Goal: Task Accomplishment & Management: Complete application form

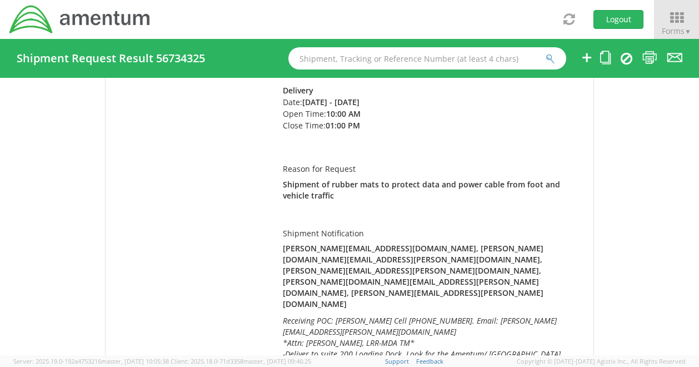
scroll to position [11, 0]
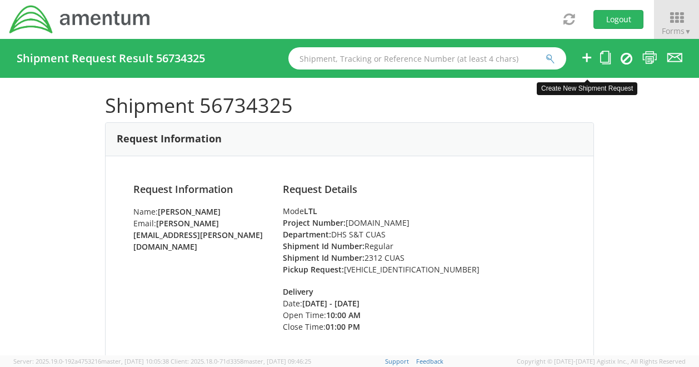
click at [586, 55] on icon at bounding box center [586, 58] width 13 height 14
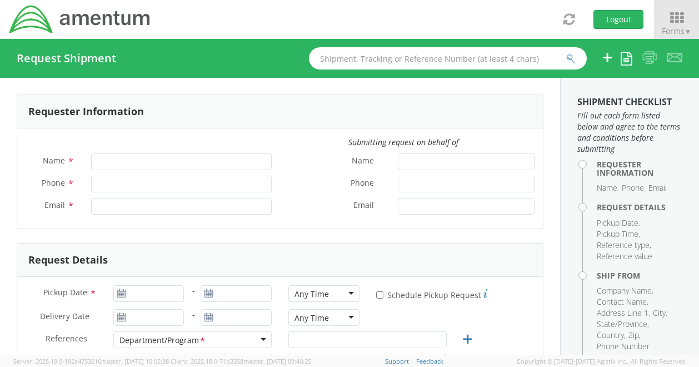
type input "[PERSON_NAME]"
type input "[PHONE_NUMBER]"
type input "[PERSON_NAME][EMAIL_ADDRESS][PERSON_NAME][DOMAIN_NAME]"
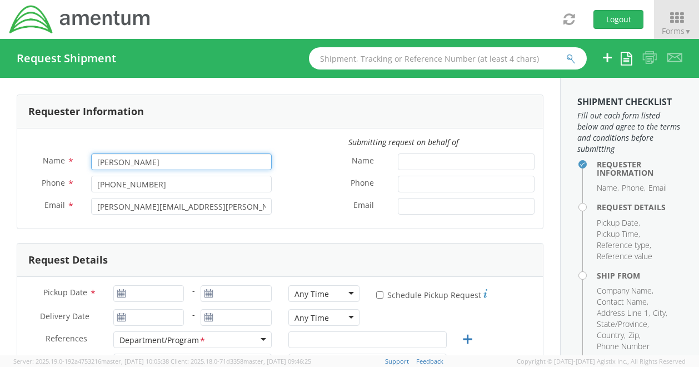
click at [118, 160] on input "[PERSON_NAME]" at bounding box center [181, 161] width 181 height 17
select select "[DOMAIN_NAME]"
click at [237, 123] on div "Requester Information" at bounding box center [280, 111] width 526 height 33
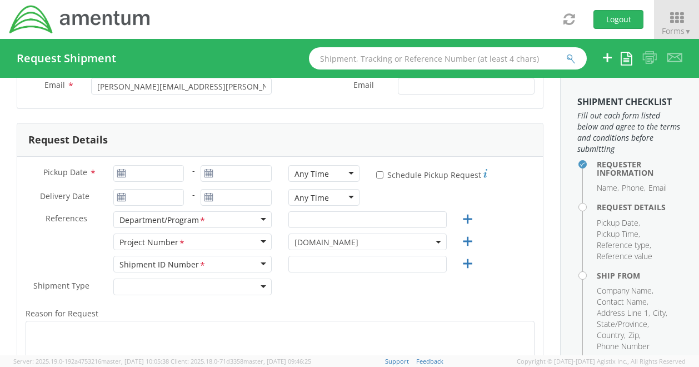
scroll to position [121, 0]
click at [121, 173] on use at bounding box center [121, 172] width 8 height 8
click at [120, 173] on use at bounding box center [121, 172] width 8 height 8
type input "09/15/2025"
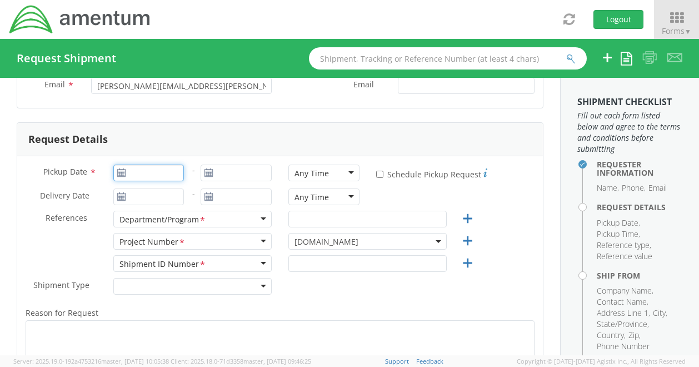
type input "09/15/2025"
click at [165, 168] on input "09/15/2025" at bounding box center [148, 172] width 71 height 17
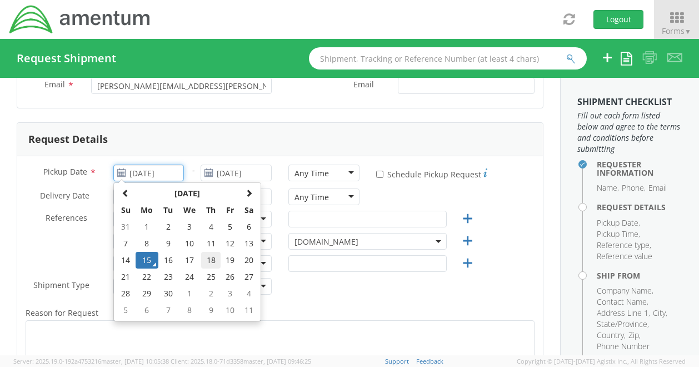
click at [214, 258] on td "18" at bounding box center [210, 260] width 19 height 17
type input "09/18/2025"
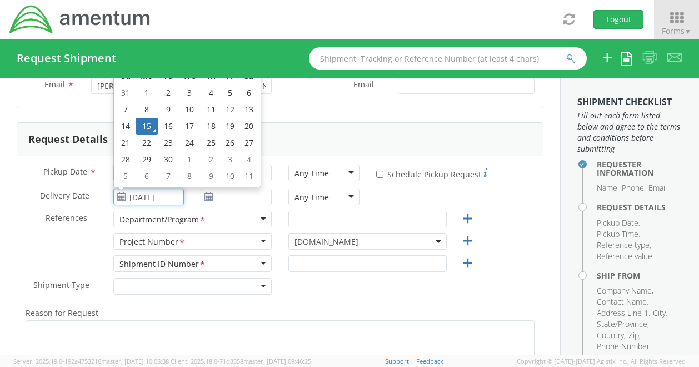
click at [151, 198] on input "09/15/2025" at bounding box center [148, 196] width 71 height 17
click at [149, 159] on td "29" at bounding box center [147, 159] width 23 height 17
type input "09/29/2025"
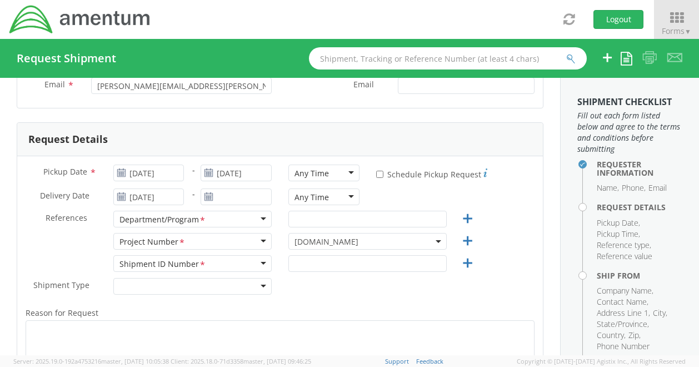
click at [206, 193] on icon at bounding box center [208, 196] width 9 height 9
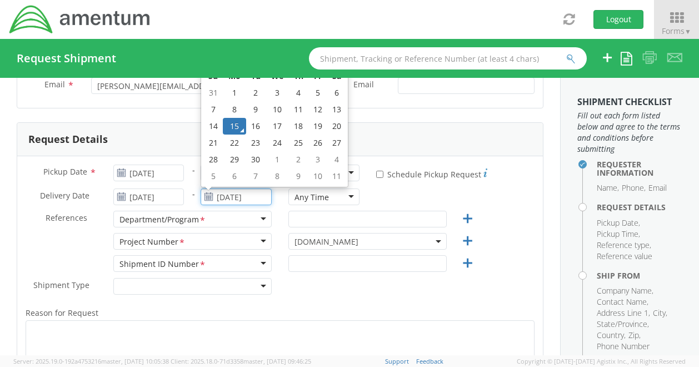
click at [226, 194] on input "09/15/2025" at bounding box center [236, 196] width 71 height 17
click at [234, 158] on td "29" at bounding box center [234, 159] width 23 height 17
type input "09/29/2025"
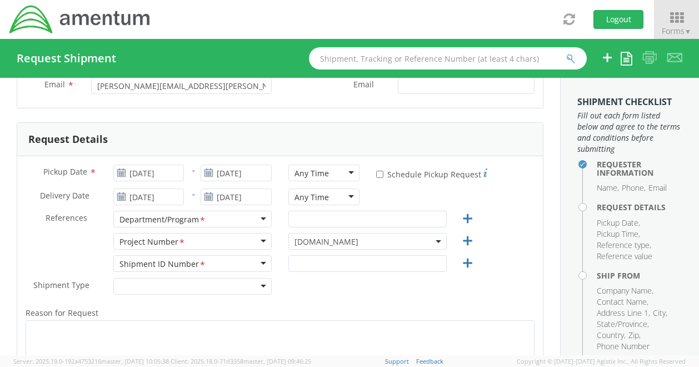
click at [291, 126] on div "Request Details" at bounding box center [280, 139] width 526 height 33
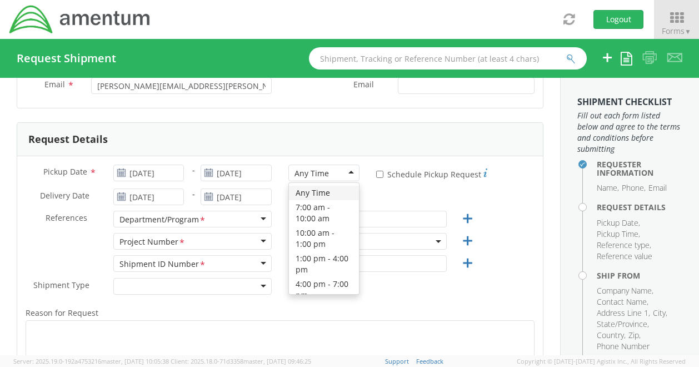
click at [342, 174] on div "Any Time" at bounding box center [323, 172] width 71 height 17
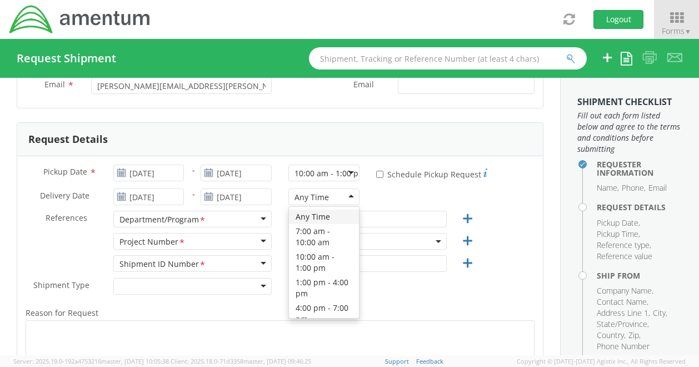
click at [348, 194] on div "Any Time" at bounding box center [323, 196] width 71 height 17
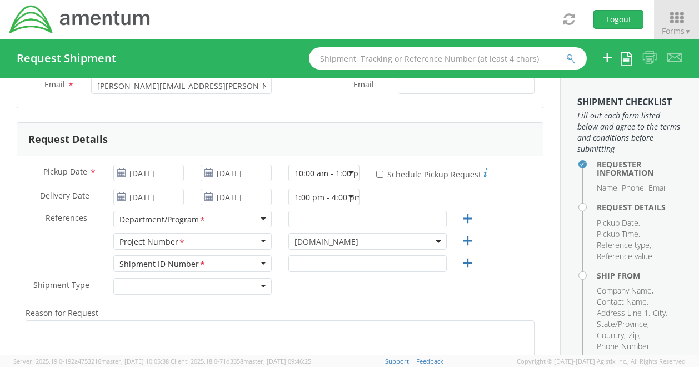
scroll to position [0, 0]
click at [376, 172] on input "* Schedule Pickup Request" at bounding box center [379, 174] width 7 height 7
checkbox input "true"
click at [310, 216] on input "text" at bounding box center [367, 219] width 158 height 17
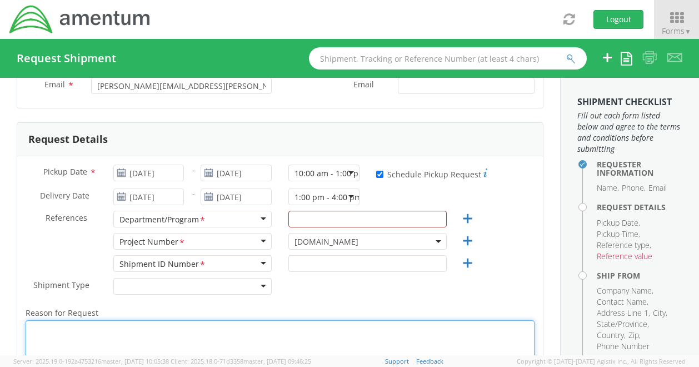
click at [409, 338] on textarea "Reason for Request *" at bounding box center [280, 346] width 509 height 53
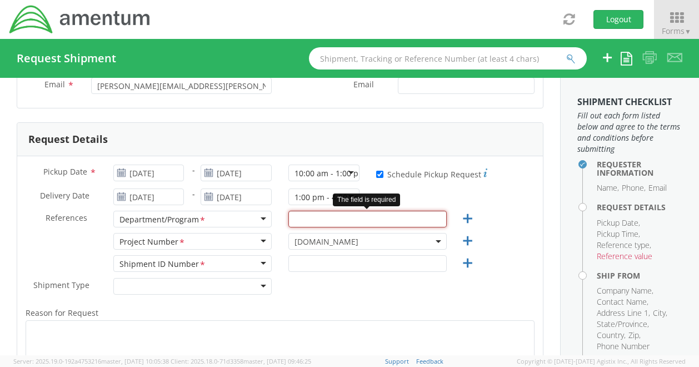
click at [306, 218] on input "text" at bounding box center [367, 219] width 158 height 17
paste input "DHS S&T CUAS"
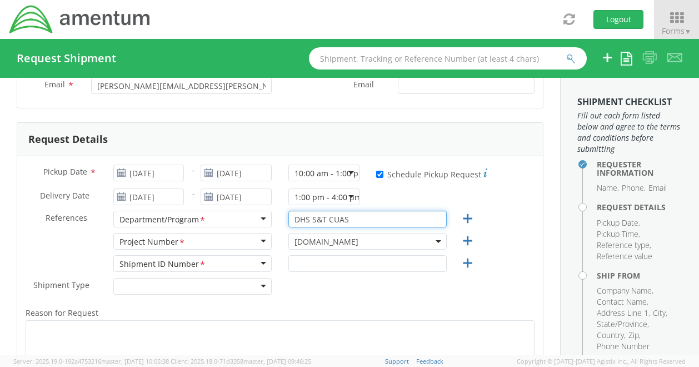
type input "DHS S&T CUAS"
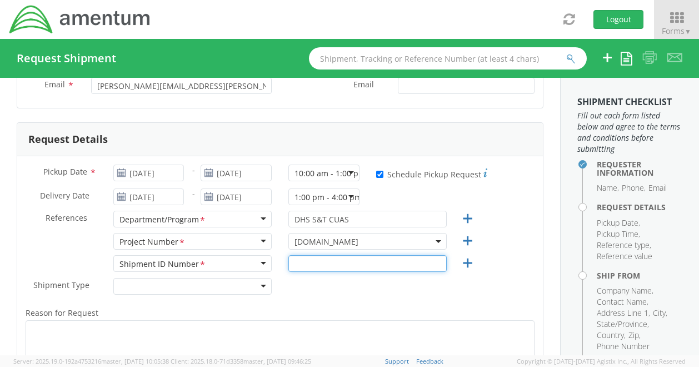
click at [297, 259] on input "text" at bounding box center [367, 263] width 158 height 17
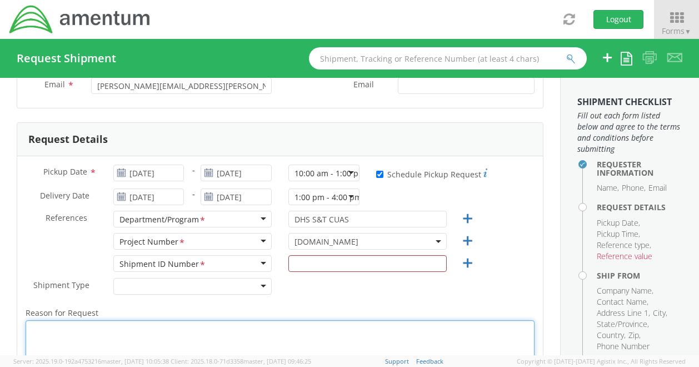
click at [384, 321] on textarea "Reason for Request *" at bounding box center [280, 346] width 509 height 53
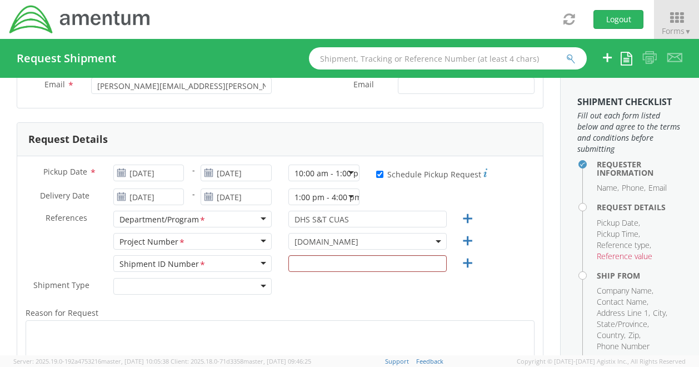
click at [18, 203] on div "Delivery Date * 09/29/2025" at bounding box center [104, 196] width 175 height 17
click at [311, 257] on input "text" at bounding box center [367, 263] width 158 height 17
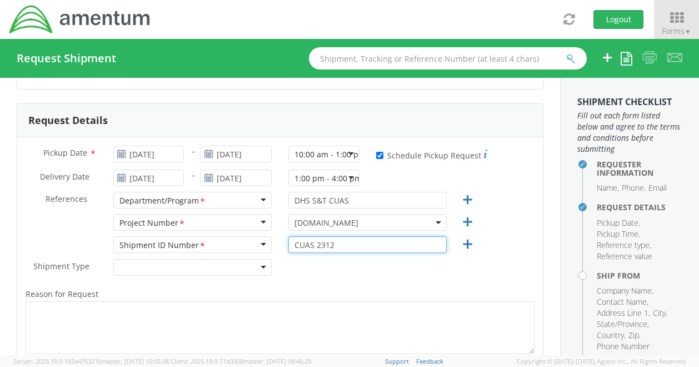
scroll to position [142, 0]
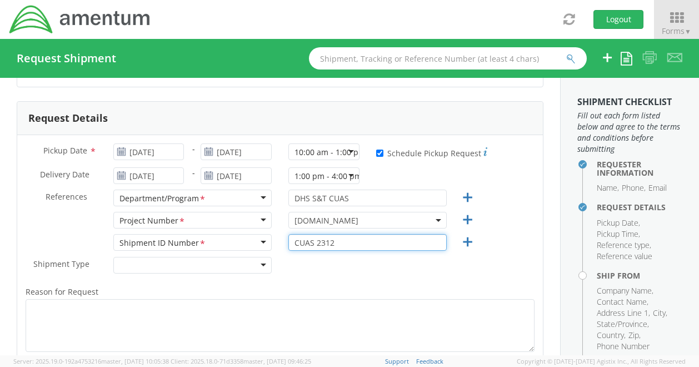
type input "CUAS 2312"
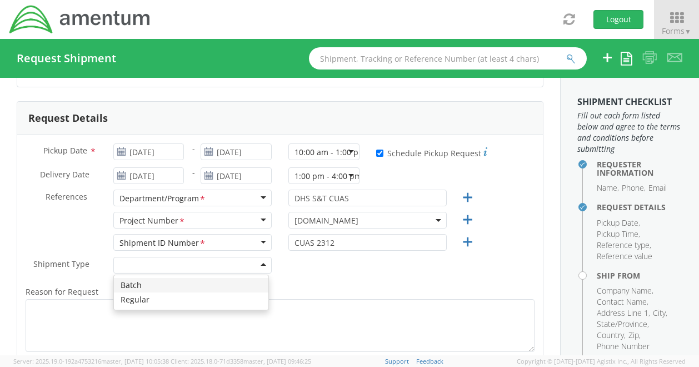
click at [256, 263] on div at bounding box center [192, 265] width 158 height 17
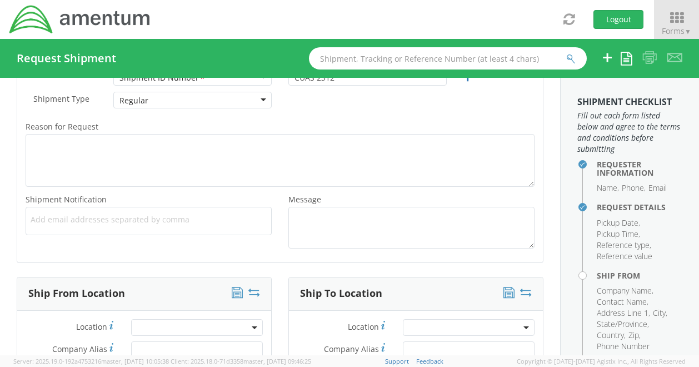
scroll to position [307, 0]
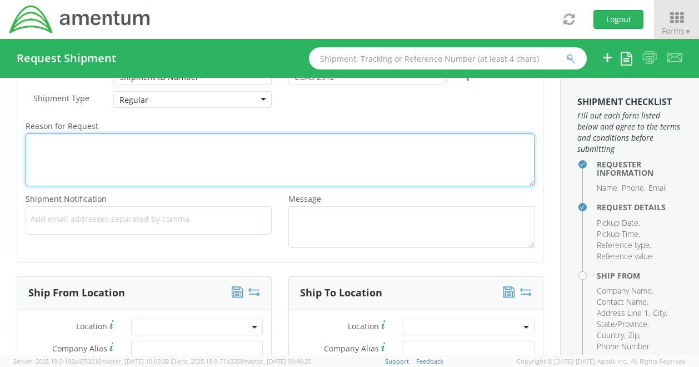
click at [111, 143] on textarea "Reason for Request *" at bounding box center [280, 159] width 509 height 53
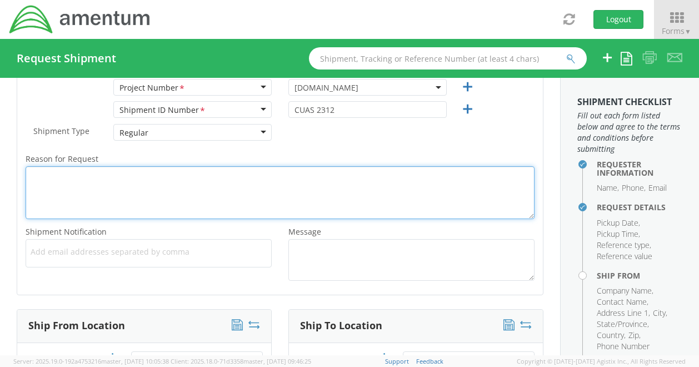
scroll to position [268, 0]
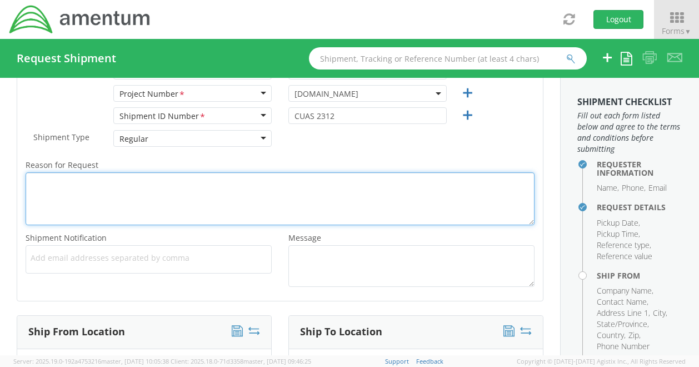
click at [69, 191] on textarea "Reason for Request *" at bounding box center [280, 198] width 509 height 53
click at [71, 185] on textarea "Reason for Request *" at bounding box center [280, 198] width 509 height 53
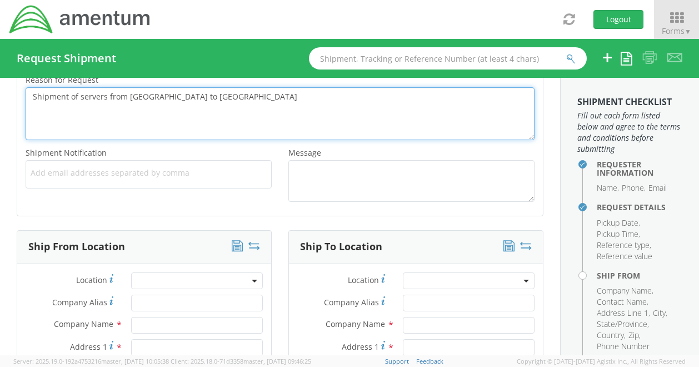
scroll to position [353, 0]
type textarea "Shipment of servers from CA to VA"
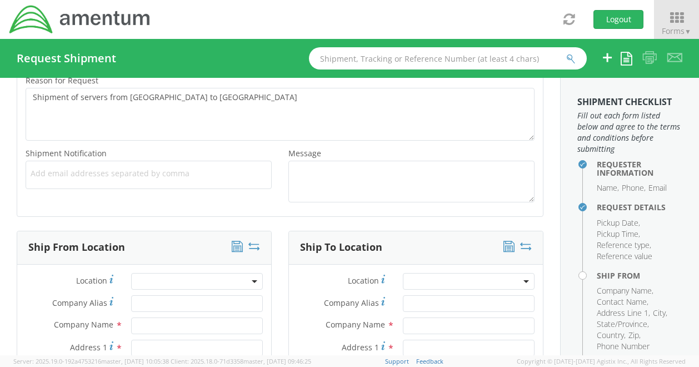
click at [34, 176] on span "Add email addresses separated by comma" at bounding box center [149, 173] width 236 height 11
paste input "john.herbert@associates.hq.dhs.gov"
type input "john.herbert@associates.hq.dhs.gov"
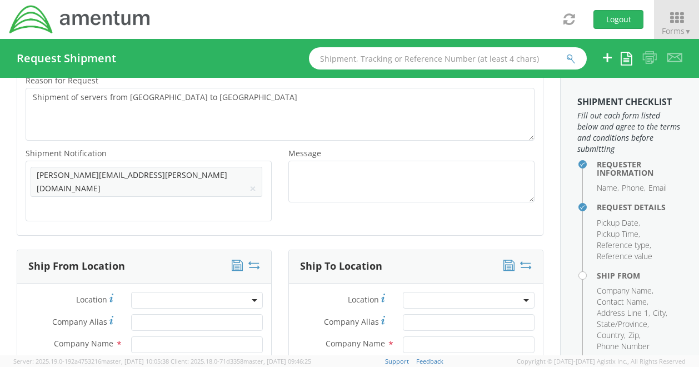
click at [70, 199] on div "Shipment Notification * Add email addresses separated by comma john.herbert@ass…" at bounding box center [280, 186] width 526 height 81
click at [203, 171] on span "Add email addresses separated by comma" at bounding box center [149, 173] width 236 height 11
paste input "Michael.Guldin@amentum.com"
type input "Michael.Guldin@amentum.com"
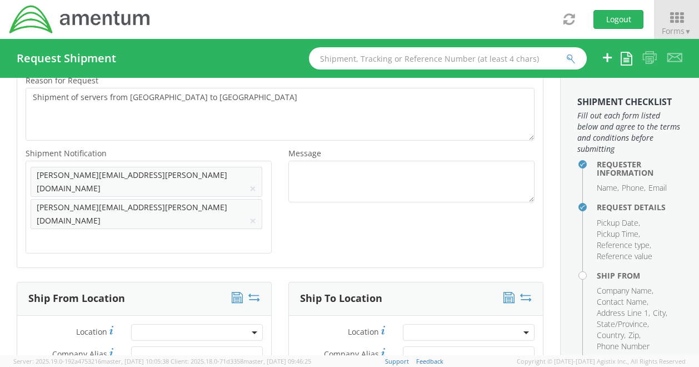
click at [33, 201] on div "Add email addresses separated by comma john.herbert@associates.hq.dhs.gov × Mic…" at bounding box center [149, 207] width 246 height 93
paste input "charles.c.groves@cbp.dhs.gov"
type input "charles.c.groves@cbp.dhs.gov"
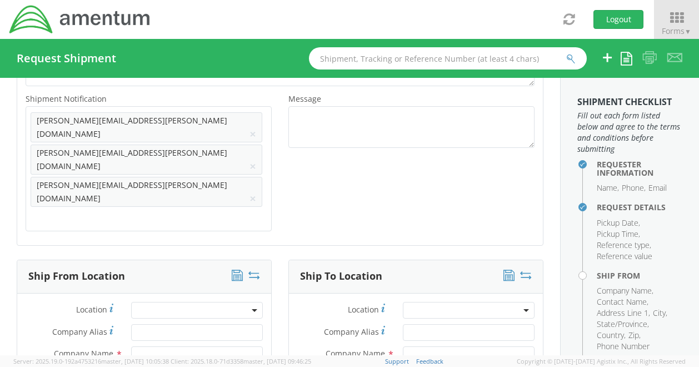
scroll to position [389, 0]
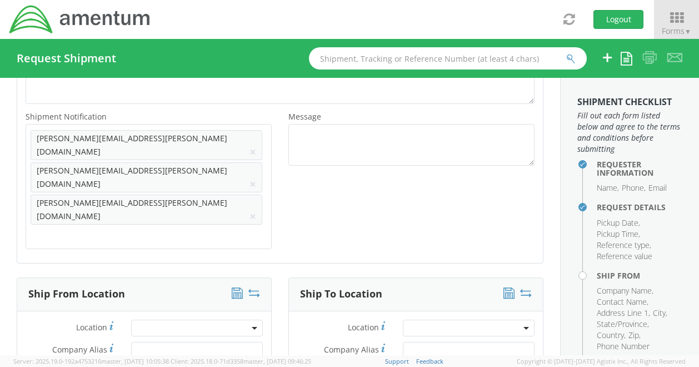
drag, startPoint x: 39, startPoint y: 191, endPoint x: 208, endPoint y: 174, distance: 169.2
click at [208, 174] on div "Shipment Notification * Add email addresses separated by comma john.herbert@ass…" at bounding box center [148, 181] width 263 height 145
click at [208, 174] on ul "john.herbert@associates.hq.dhs.gov × Michael.Guldin@amentum.com × charles.c.gro…" at bounding box center [149, 186] width 236 height 115
paste input "GREGORY.FALL@associates.hq.dhs.gov"
type input "GREGORY.FALL@associates.hq.dhs.gov"
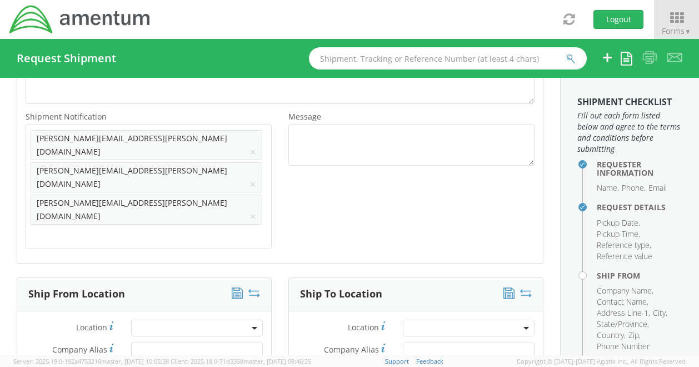
scroll to position [0, 0]
click at [76, 278] on div "Ship From Location" at bounding box center [144, 294] width 254 height 33
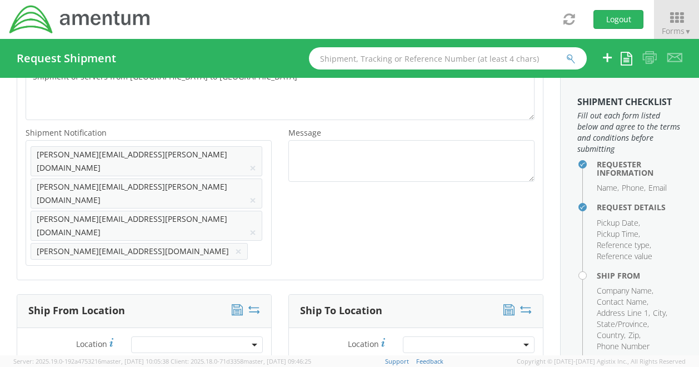
scroll to position [374, 0]
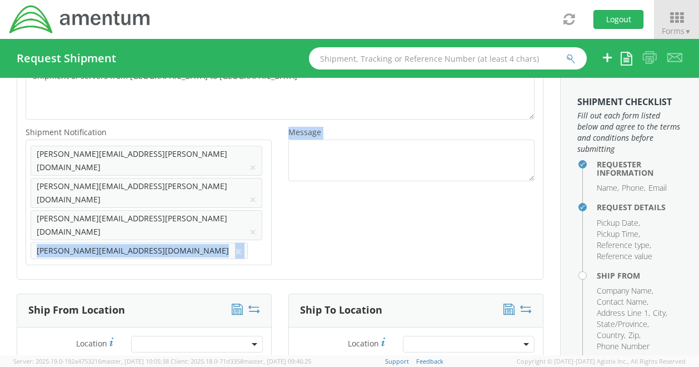
drag, startPoint x: 33, startPoint y: 214, endPoint x: 366, endPoint y: 154, distance: 338.2
click at [366, 154] on div "Shipment Notification * Add email addresses separated by comma john.herbert@ass…" at bounding box center [280, 198] width 526 height 146
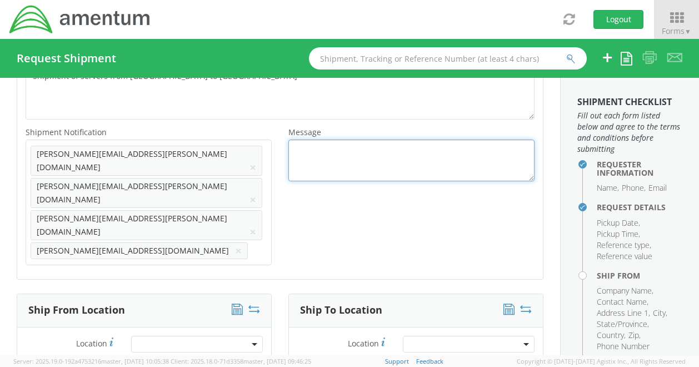
click at [366, 154] on textarea "Message *" at bounding box center [411, 160] width 246 height 42
paste textarea "commend you request carrier have a lift gate on their transport vehicle for pic…"
drag, startPoint x: 343, startPoint y: 147, endPoint x: 270, endPoint y: 146, distance: 73.3
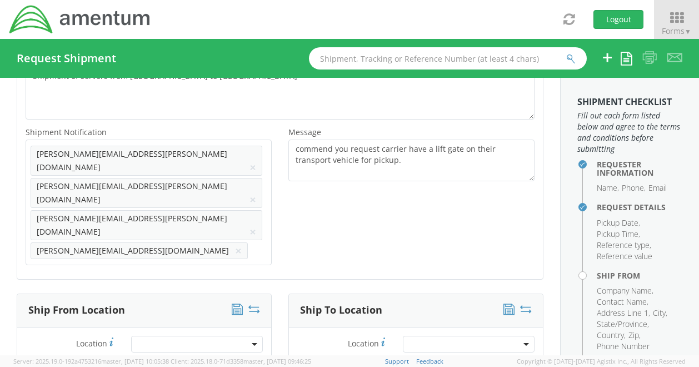
click at [406, 235] on div "Pickup Date * 09/18/2025 - 09/18/2025 10:00 am - 1:00 pm 10:00 am - 1:00 pm Any…" at bounding box center [280, 91] width 526 height 376
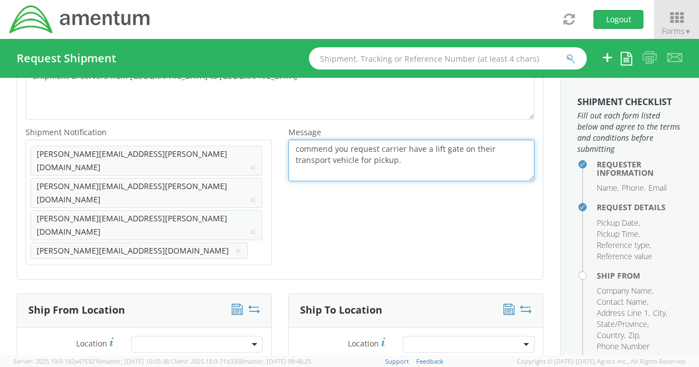
click at [346, 147] on textarea "commend you request carrier have a lift gate on their transport vehicle for pic…" at bounding box center [411, 160] width 246 height 42
click at [328, 154] on textarea "Recommend carrier have a lift gate on their transport vehicle for pickup." at bounding box center [411, 160] width 246 height 42
click at [392, 162] on textarea "Recommend carrier have a lift gate on their transport vehicle for pickup and de…" at bounding box center [411, 160] width 246 height 42
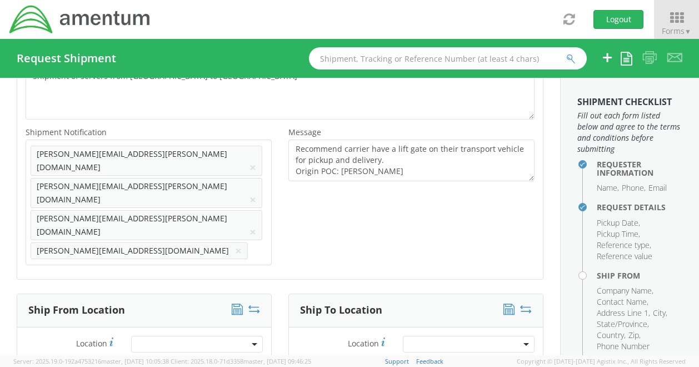
drag, startPoint x: 62, startPoint y: 232, endPoint x: 458, endPoint y: 161, distance: 402.0
click at [458, 161] on div "Pickup Date * 09/18/2025 - 09/18/2025 10:00 am - 1:00 pm 10:00 am - 1:00 pm Any…" at bounding box center [280, 91] width 526 height 376
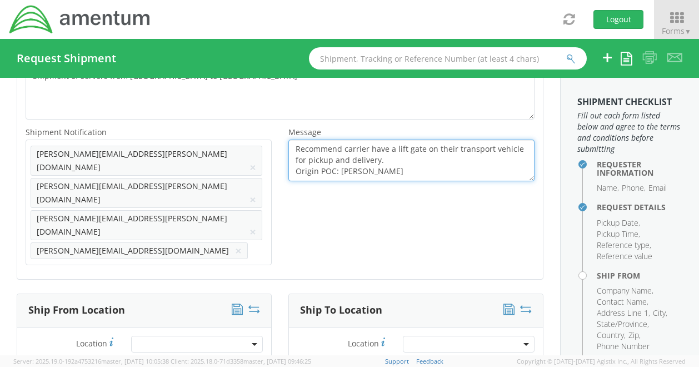
click at [402, 174] on textarea "Recommend carrier have a lift gate on their transport vehicle for pickup and de…" at bounding box center [411, 160] width 246 height 42
paste textarea "951-656-0936"
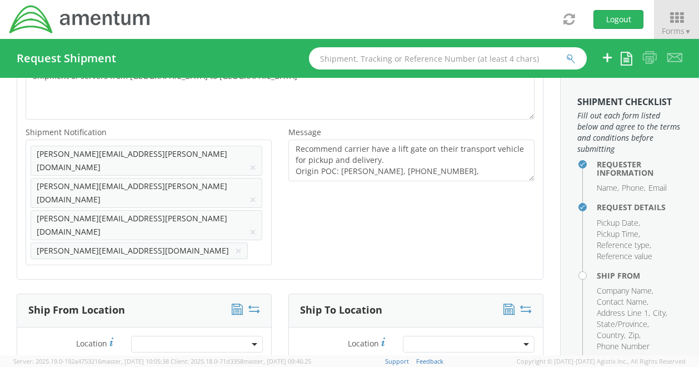
drag, startPoint x: 100, startPoint y: 192, endPoint x: 93, endPoint y: 192, distance: 6.7
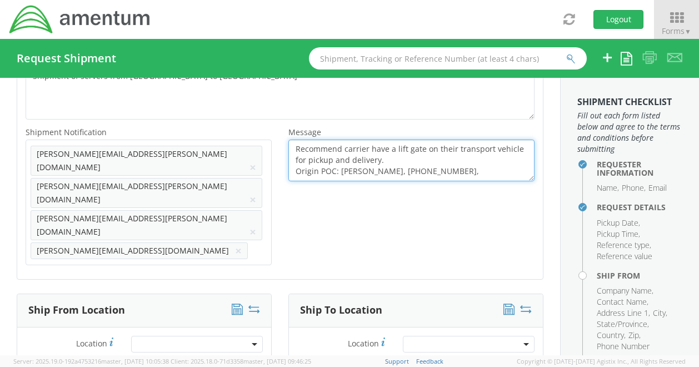
drag, startPoint x: 93, startPoint y: 192, endPoint x: 466, endPoint y: 171, distance: 372.8
click at [466, 171] on textarea "Recommend carrier have a lift gate on their transport vehicle for pickup and de…" at bounding box center [411, 160] width 246 height 42
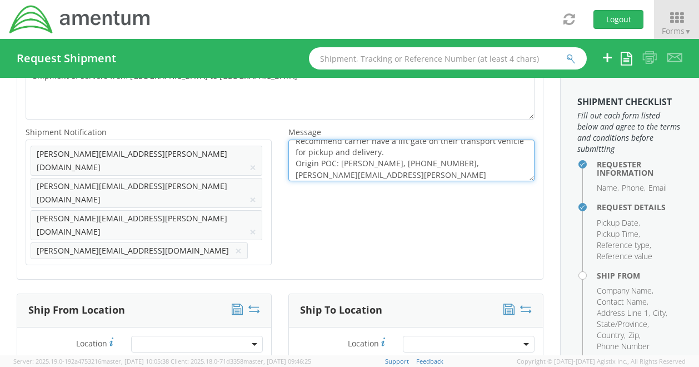
scroll to position [19, 0]
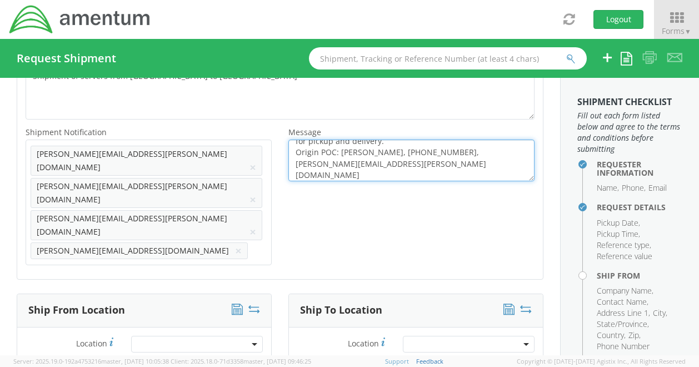
type textarea "Recommend carrier have a lift gate on their transport vehicle for pickup and de…"
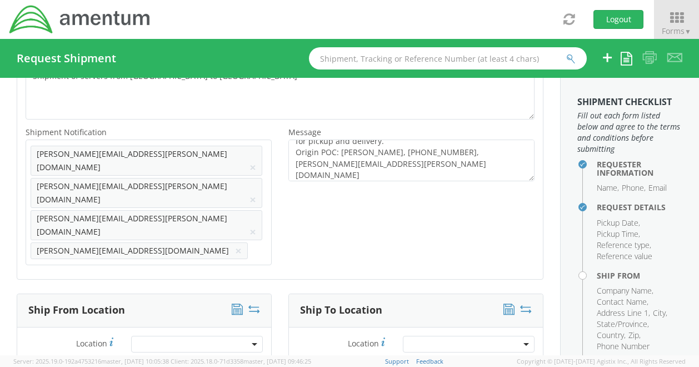
drag, startPoint x: 54, startPoint y: 218, endPoint x: 212, endPoint y: 207, distance: 158.7
click at [212, 207] on div "Add email addresses separated by comma john.herbert@associates.hq.dhs.gov × Mic…" at bounding box center [149, 202] width 246 height 126
click at [212, 207] on ul "john.herbert@associates.hq.dhs.gov × Michael.Guldin@amentum.com × charles.c.gro…" at bounding box center [149, 202] width 236 height 116
paste input "john.herbert@ew1025.com"
type input "john.herbert@ew1025.com"
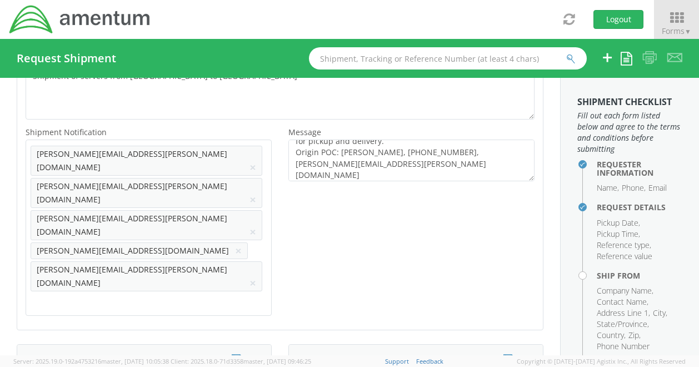
scroll to position [0, 0]
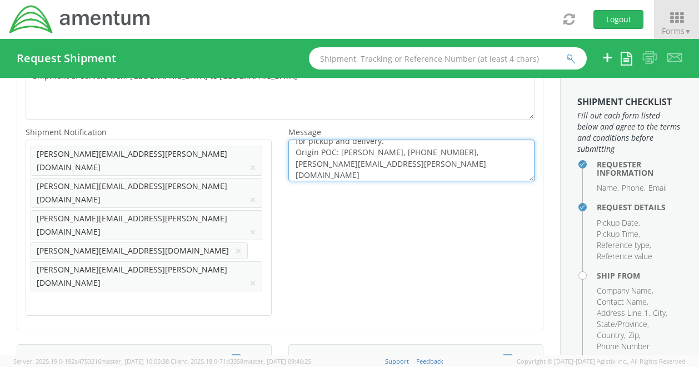
click at [367, 173] on textarea "Recommend carrier have a lift gate on their transport vehicle for pickup and de…" at bounding box center [411, 160] width 246 height 42
paste textarea "john.herbert@ew1025.com"
click at [406, 174] on textarea "Recommend carrier have a lift gate on their transport vehicle for pickup and de…" at bounding box center [411, 160] width 246 height 42
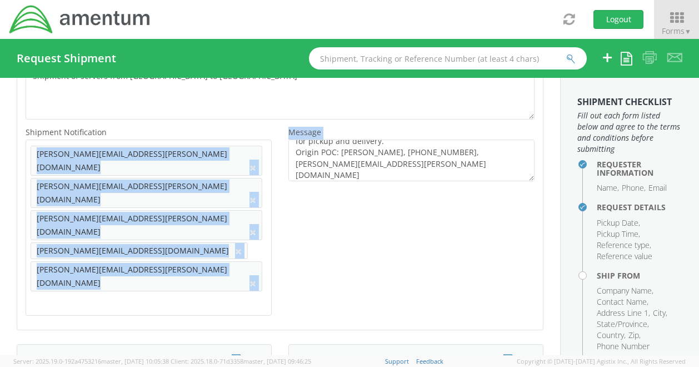
drag, startPoint x: 64, startPoint y: 251, endPoint x: 497, endPoint y: 163, distance: 441.5
click at [497, 163] on div "Pickup Date * 09/18/2025 - 09/18/2025 10:00 am - 1:00 pm 10:00 am - 1:00 pm Any…" at bounding box center [280, 116] width 526 height 427
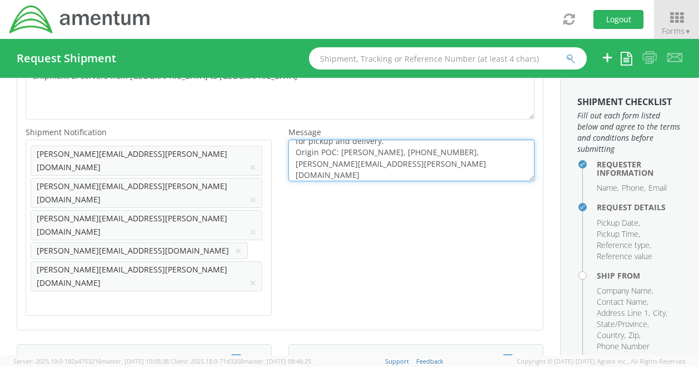
click at [403, 174] on textarea "Recommend carrier have a lift gate on their transport vehicle for pickup and de…" at bounding box center [411, 160] width 246 height 42
paste textarea "571-331-6347"
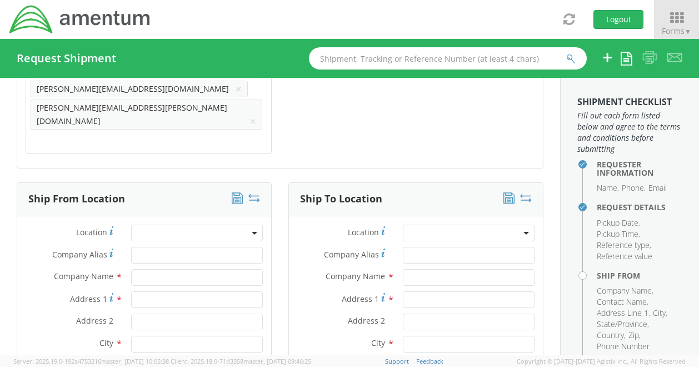
scroll to position [535, 0]
type textarea "Recommend carrier have a lift gate on their transport vehicle for pickup and de…"
click at [252, 232] on b at bounding box center [255, 233] width 6 height 3
click at [280, 183] on div "Ship To Location Location * Company Alias * Company Name * Address 1 * Address …" at bounding box center [416, 370] width 272 height 375
drag, startPoint x: 71, startPoint y: 190, endPoint x: 148, endPoint y: 198, distance: 77.6
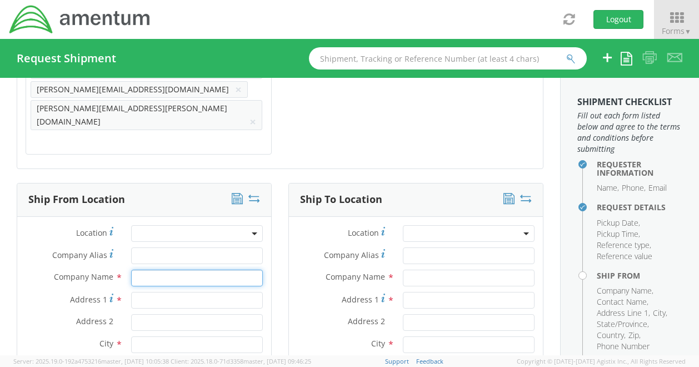
click at [148, 269] on input "text" at bounding box center [197, 277] width 132 height 17
paste input "Air and Marine Operations Center (AMOC)"
type input "Air and Marine Operations Center (AMOC)"
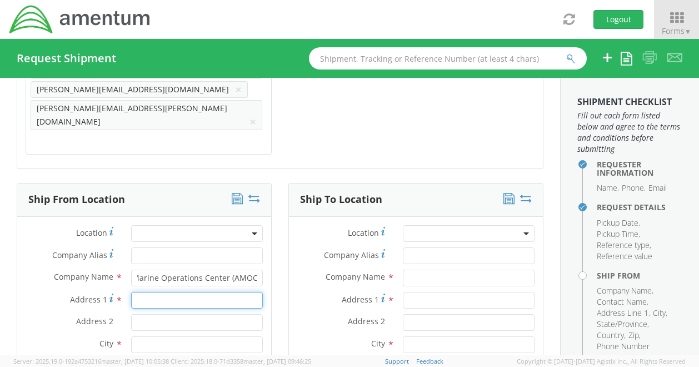
scroll to position [0, 0]
click at [157, 292] on input "Address 1 *" at bounding box center [197, 300] width 132 height 17
click at [70, 294] on span "Address 1" at bounding box center [88, 299] width 37 height 11
click at [131, 292] on input "Address 1 *" at bounding box center [197, 300] width 132 height 17
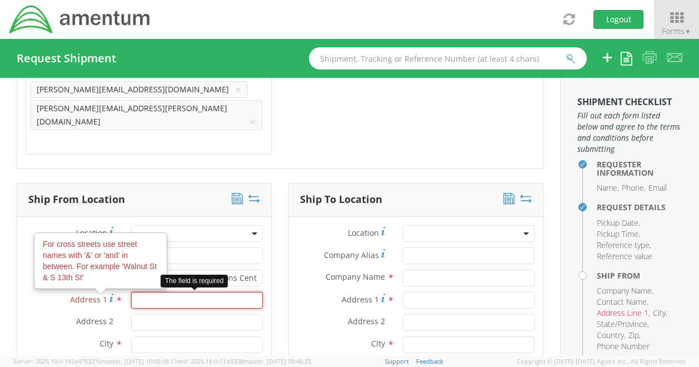
paste input "1355 Customs Way"
click at [148, 292] on input "Address 1 For cross streets use street names with '&' or 'and' in between. For …" at bounding box center [197, 300] width 132 height 17
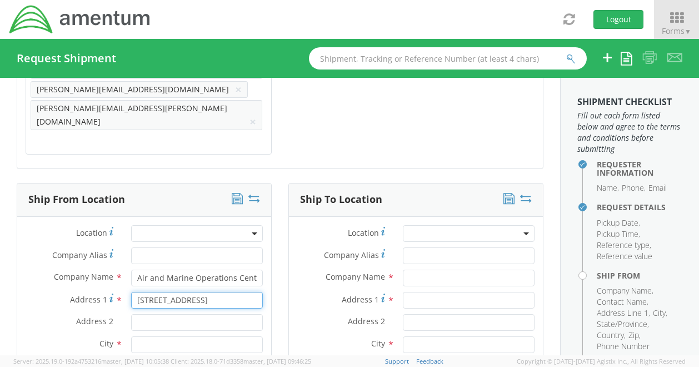
type input "1355 Customs Way"
drag, startPoint x: 77, startPoint y: 241, endPoint x: 154, endPoint y: 245, distance: 76.8
click at [154, 314] on div "Address 2 *" at bounding box center [144, 322] width 254 height 17
click at [154, 314] on input "Address 2 *" at bounding box center [197, 322] width 132 height 17
paste input "Bldg. 605"
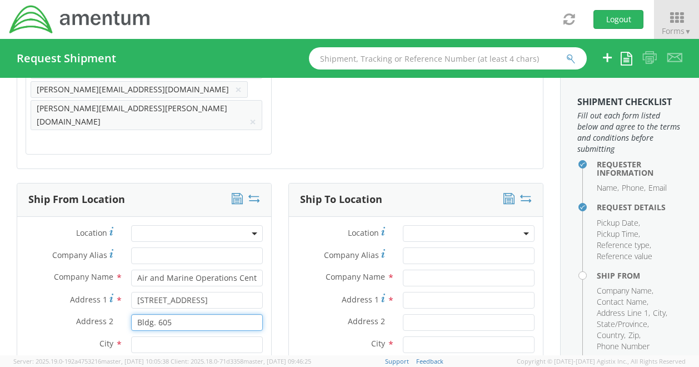
type input "Bldg. 605"
click at [152, 336] on input "text" at bounding box center [197, 344] width 132 height 17
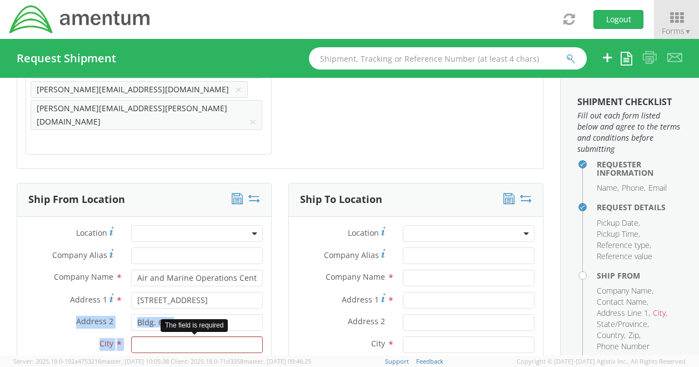
drag, startPoint x: 69, startPoint y: 243, endPoint x: 176, endPoint y: 268, distance: 109.7
click at [176, 336] on input "text" at bounding box center [197, 344] width 132 height 17
paste input "March ARB"
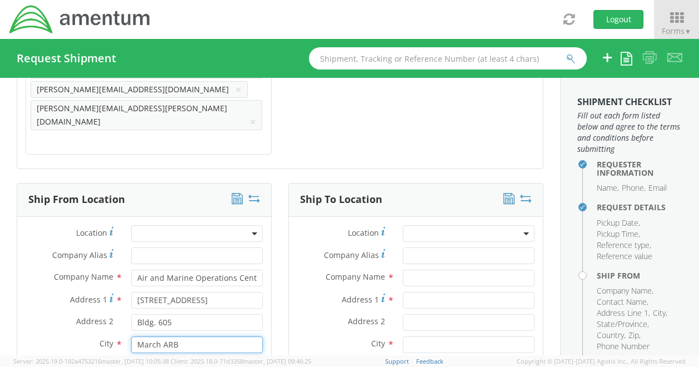
type input "March ARB"
drag, startPoint x: 51, startPoint y: 264, endPoint x: 164, endPoint y: 294, distance: 116.7
click at [164, 358] on div at bounding box center [197, 366] width 132 height 17
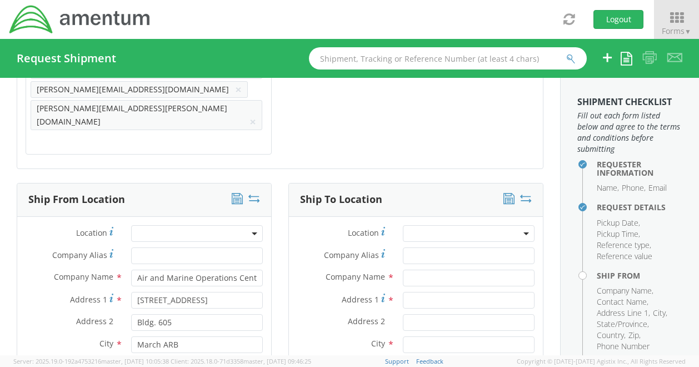
type input "92518"
click at [234, 193] on icon at bounding box center [237, 198] width 11 height 11
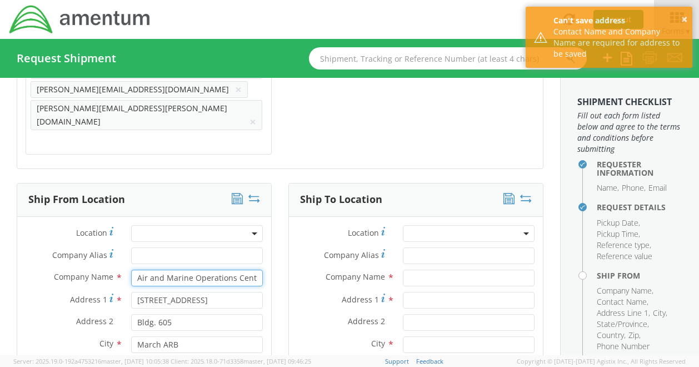
click at [184, 269] on input "Air and Marine Operations Center (AMOC)" at bounding box center [197, 277] width 132 height 17
click at [189, 269] on input "Air and Marine Operations Center (AMOC)" at bounding box center [197, 277] width 132 height 17
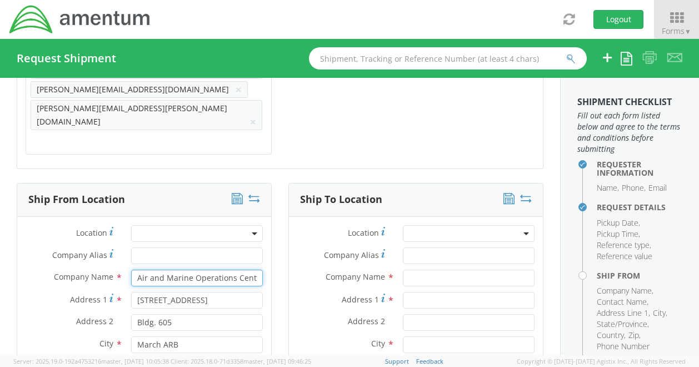
click at [189, 269] on input "Air and Marine Operations Center (AMOC)" at bounding box center [197, 277] width 132 height 17
click at [157, 247] on input "Company Alias *" at bounding box center [197, 255] width 132 height 17
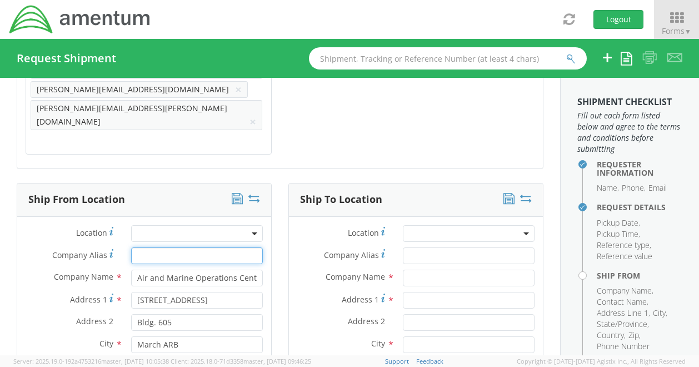
paste input "Air and Marine Operations Center (AMOC)"
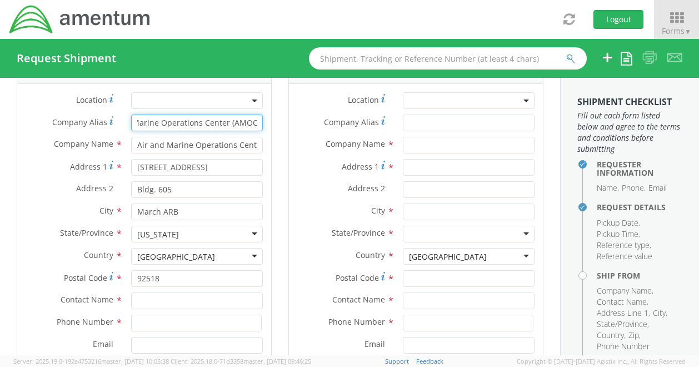
scroll to position [671, 0]
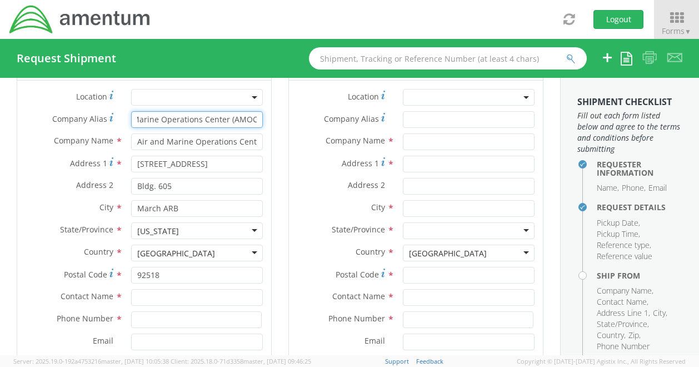
type input "Air and Marine Operations Center (AMOC)"
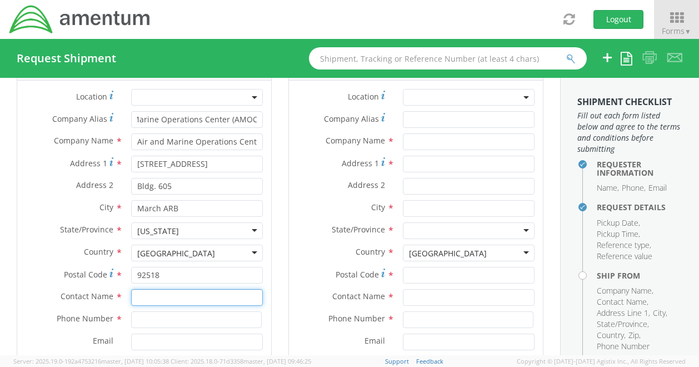
scroll to position [0, 0]
click at [144, 289] on input "text" at bounding box center [197, 297] width 132 height 17
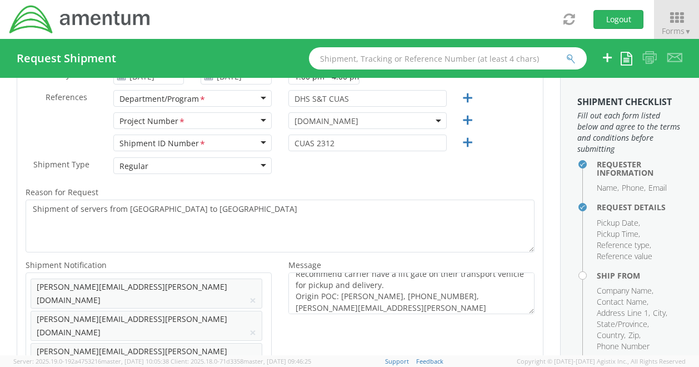
scroll to position [7, 0]
type input "Charles Groves"
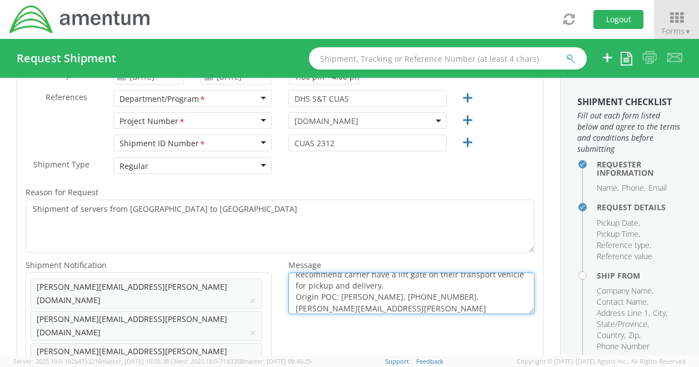
drag, startPoint x: 442, startPoint y: 293, endPoint x: 397, endPoint y: 297, distance: 45.2
click at [397, 297] on textarea "Recommend carrier have a lift gate on their transport vehicle for pickup and de…" at bounding box center [411, 293] width 246 height 42
drag, startPoint x: 394, startPoint y: 297, endPoint x: 442, endPoint y: 295, distance: 47.8
click at [442, 295] on textarea "Recommend carrier have a lift gate on their transport vehicle for pickup and de…" at bounding box center [411, 293] width 246 height 42
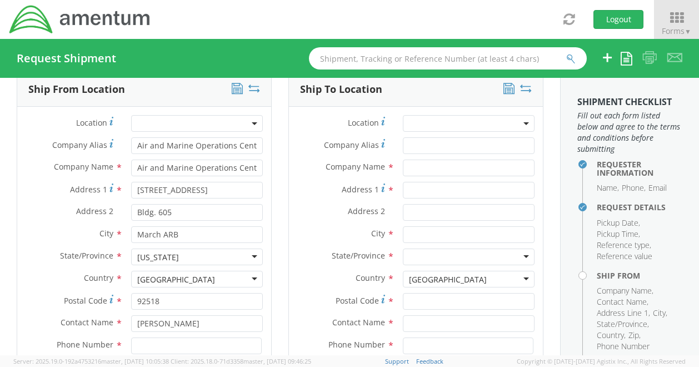
scroll to position [646, 0]
click at [137, 337] on input at bounding box center [196, 345] width 131 height 17
paste input "951-656-0936"
type input "951-656-0936"
click at [152, 359] on input "Email *" at bounding box center [197, 367] width 132 height 17
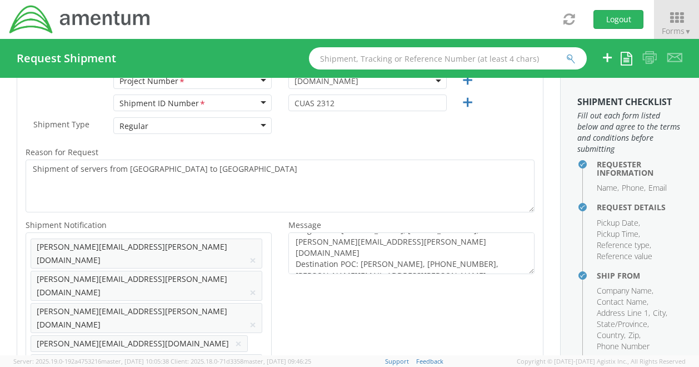
scroll to position [281, 0]
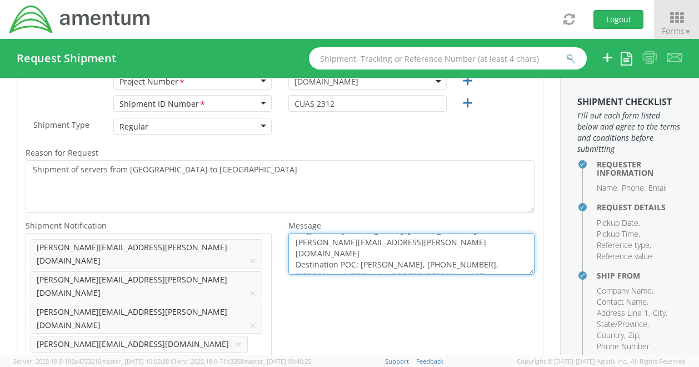
click at [411, 244] on textarea "Recommend carrier have a lift gate on their transport vehicle for pickup and de…" at bounding box center [411, 254] width 246 height 42
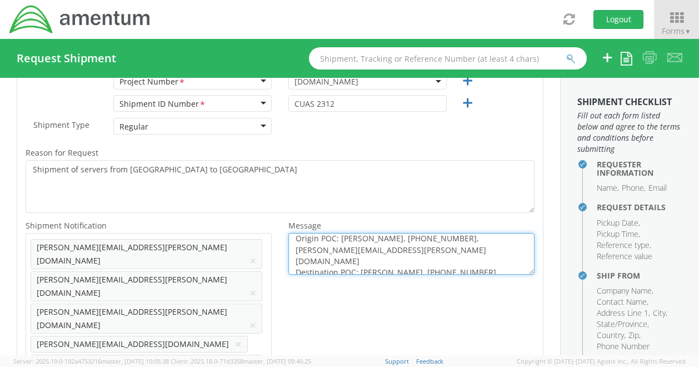
scroll to position [26, 0]
drag, startPoint x: 401, startPoint y: 242, endPoint x: 283, endPoint y: 250, distance: 117.5
click at [283, 250] on div "Recommend carrier have a lift gate on their transport vehicle for pickup and de…" at bounding box center [411, 254] width 263 height 42
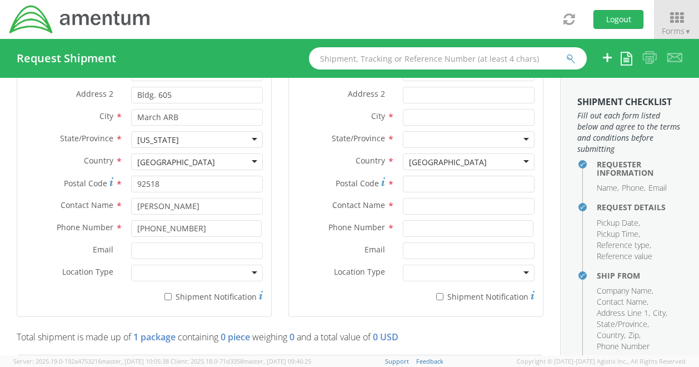
scroll to position [723, 0]
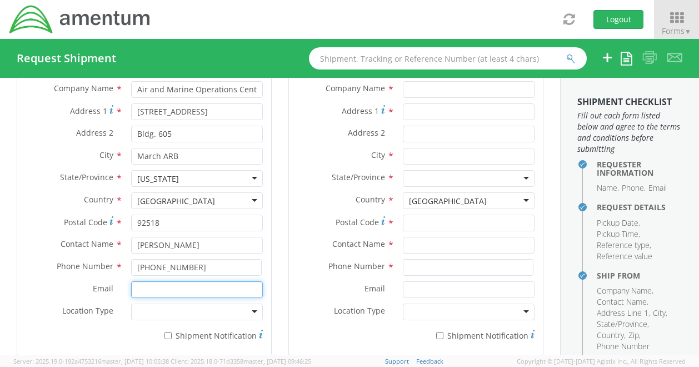
click at [141, 281] on input "Email *" at bounding box center [197, 289] width 132 height 17
paste input "charles.groves@cbp.dhs.gov"
type input "charles.groves@cbp.dhs.gov"
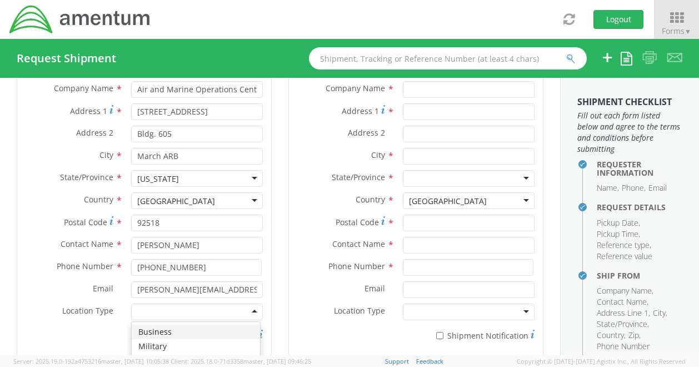
click at [156, 303] on div at bounding box center [197, 311] width 132 height 17
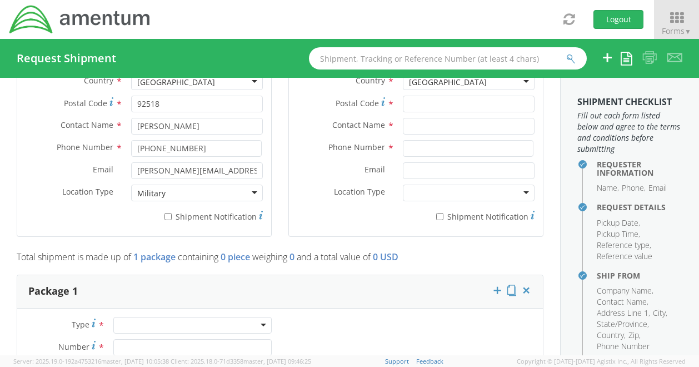
scroll to position [841, 0]
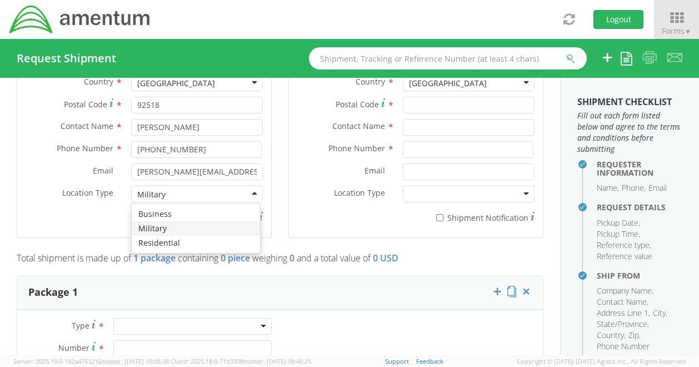
click at [244, 186] on div "Military" at bounding box center [197, 194] width 132 height 17
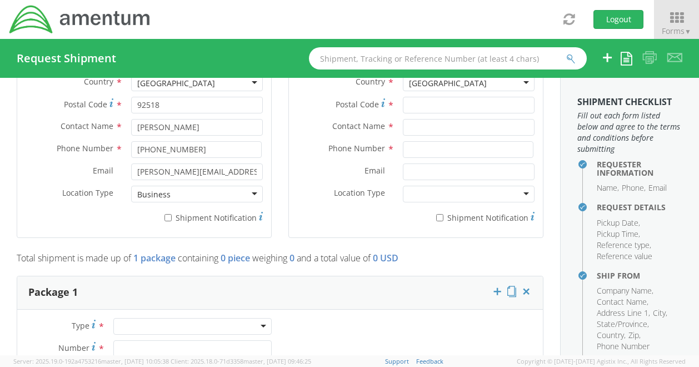
drag, startPoint x: 163, startPoint y: 141, endPoint x: 467, endPoint y: 281, distance: 334.1
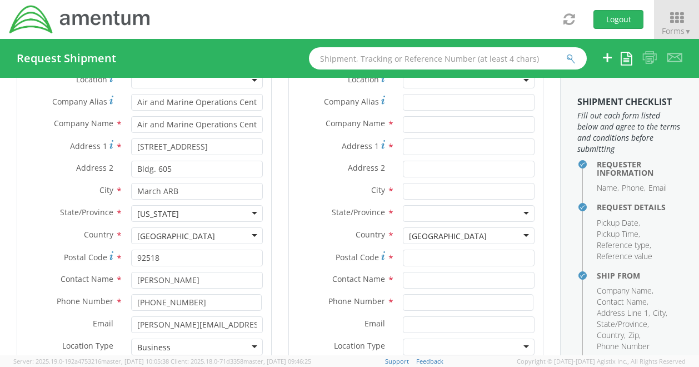
scroll to position [688, 0]
click at [164, 366] on input "* Shipment Notification" at bounding box center [167, 370] width 7 height 7
checkbox input "true"
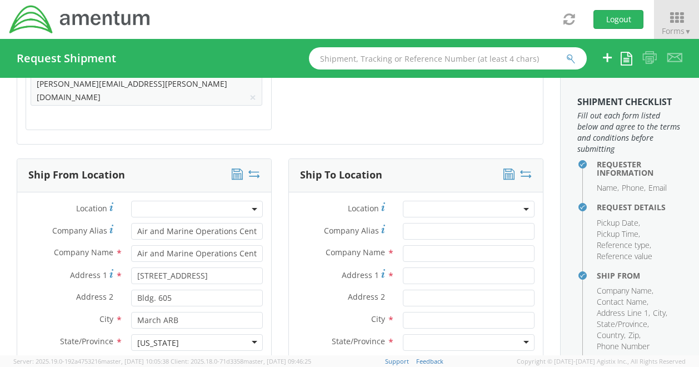
scroll to position [559, 0]
click at [239, 159] on div "Ship From Location" at bounding box center [144, 175] width 254 height 33
click at [242, 223] on div "Company Alias * Air and Marine Operations Center (AMOC)" at bounding box center [144, 234] width 254 height 22
drag, startPoint x: 242, startPoint y: 164, endPoint x: 226, endPoint y: 149, distance: 22.4
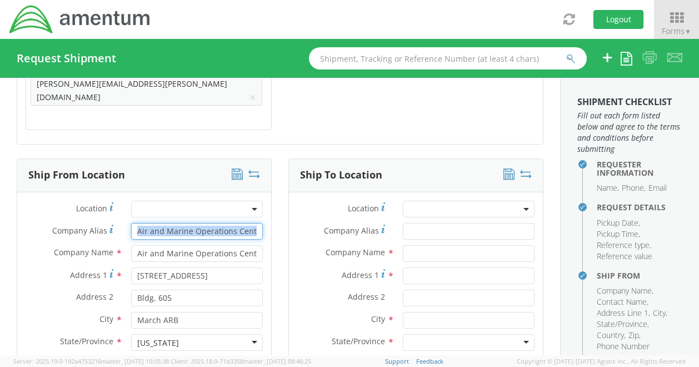
click at [226, 223] on input "Air and Marine Operations Center (AMOC)" at bounding box center [197, 231] width 132 height 17
click at [223, 223] on input "Air and Marine Operations Center (AMOC)" at bounding box center [197, 231] width 132 height 17
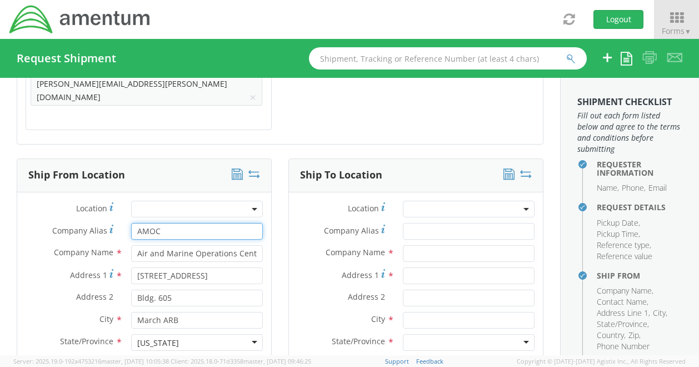
type input "AMOC"
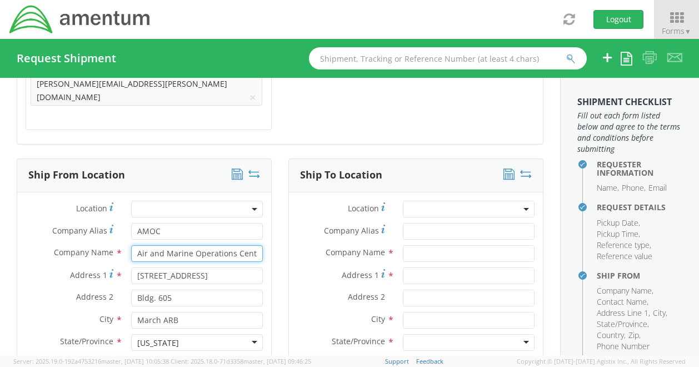
click at [234, 245] on input "Air and Marine Operations Center (AMOC)" at bounding box center [197, 253] width 132 height 17
click at [236, 168] on icon at bounding box center [237, 173] width 11 height 11
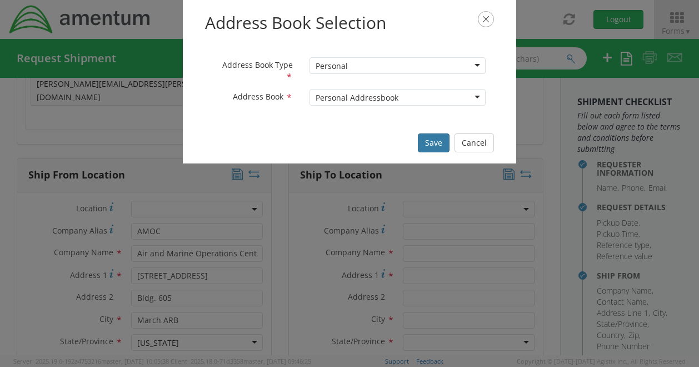
click at [434, 144] on button "Save" at bounding box center [434, 142] width 32 height 19
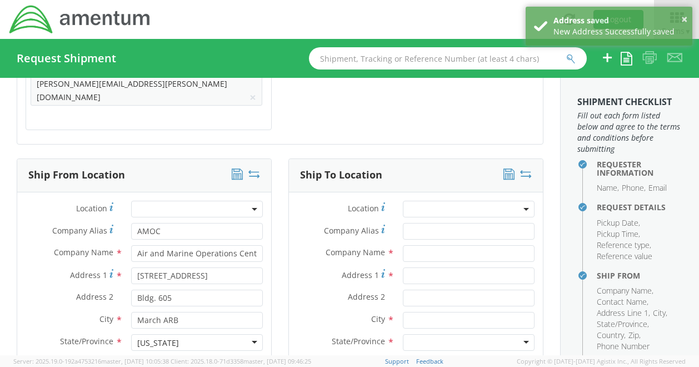
scroll to position [533, 0]
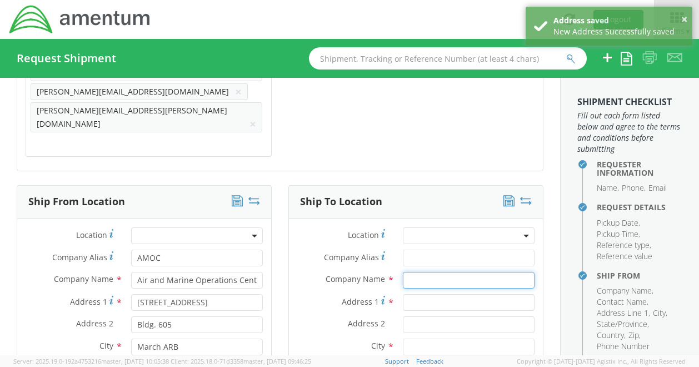
click at [412, 272] on input "text" at bounding box center [469, 280] width 132 height 17
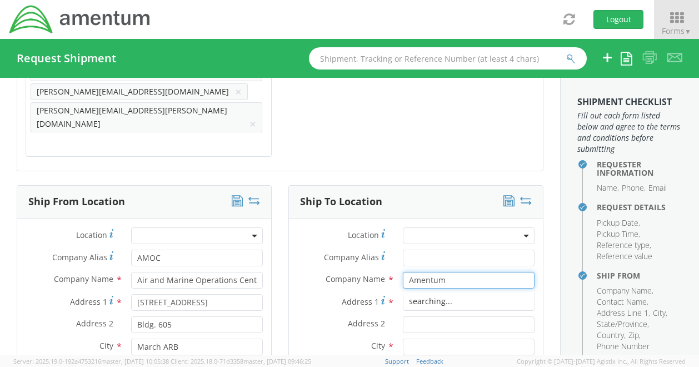
type input "AMCOM AFMD C/O Amentum"
type input "Water’s Edge the Strand"
type input "63 The Strand"
type input "North Ward QLD"
type input "4810"
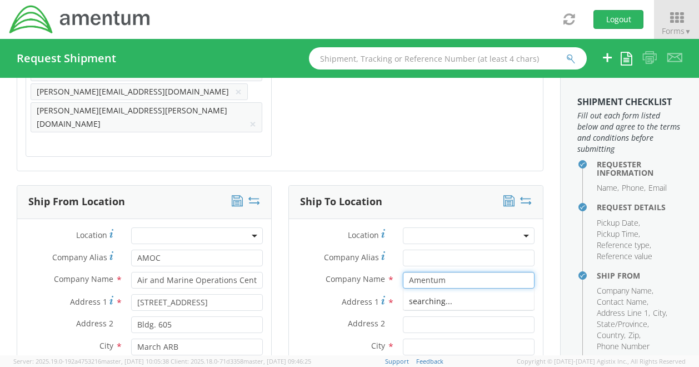
type input "Rob Day/Terrell Bowser RM 109"
type input "254-291-6689"
type input "terrell.bowser@amentum.com"
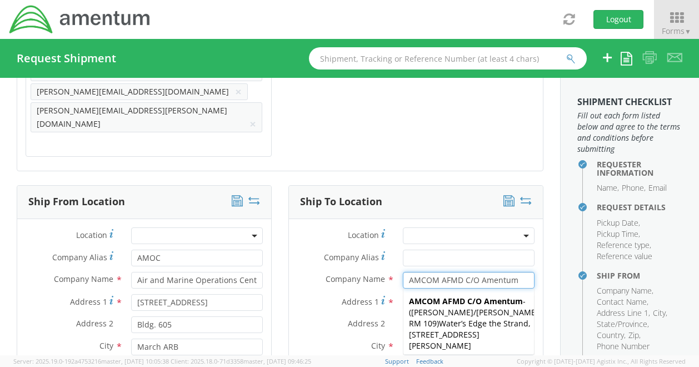
type input "Amentum/DHS S&T"
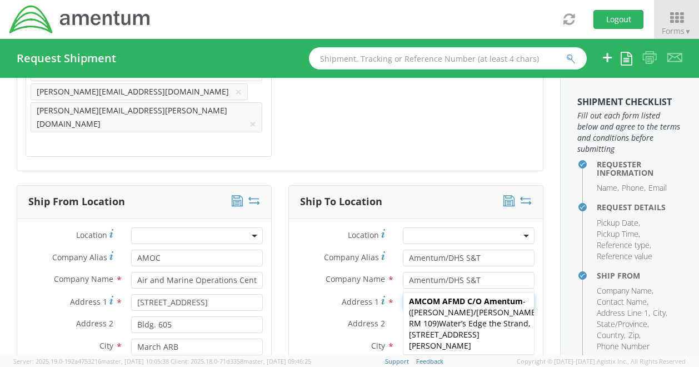
type input "33 J. Christopher Stevens Way"
type input "Summit Point"
type input "25446"
type input "Attn: Cullen Koons"
type input "5403130035"
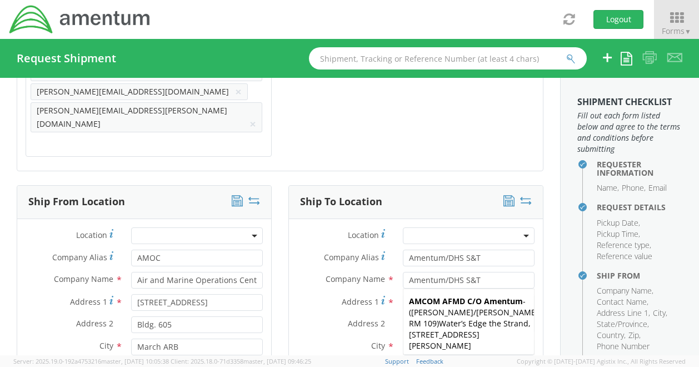
type input "cullen.koons@amentum.com"
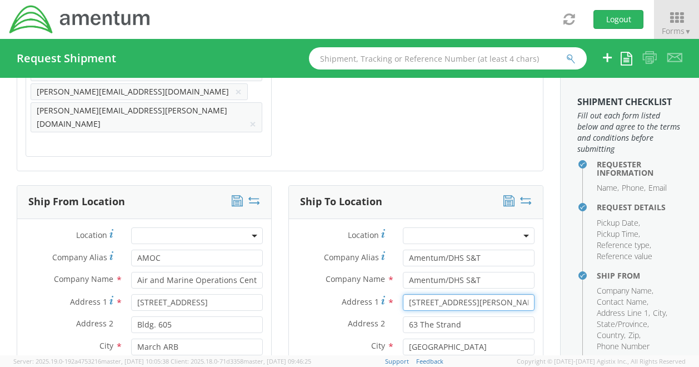
click at [516, 294] on input "33 J. Christopher Stevens Way" at bounding box center [469, 302] width 132 height 17
drag, startPoint x: 516, startPoint y: 223, endPoint x: 387, endPoint y: 223, distance: 129.4
drag, startPoint x: 387, startPoint y: 223, endPoint x: 542, endPoint y: 267, distance: 161.1
click at [542, 267] on div "Ship To Location Location * Company Alias * Amentum/DHS S&T Company Name * Amen…" at bounding box center [416, 372] width 272 height 375
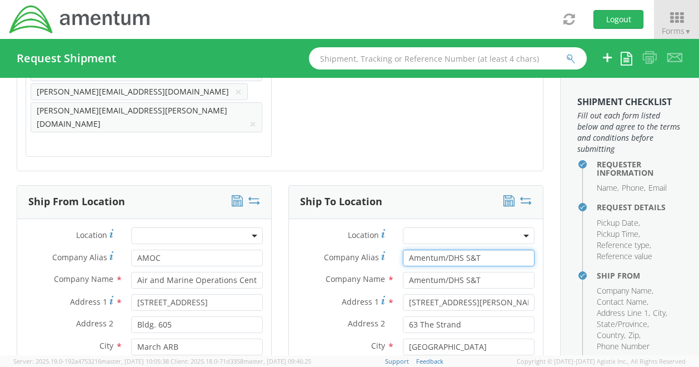
click at [494, 249] on input "Amentum/DHS S&T" at bounding box center [469, 257] width 132 height 17
type input "Amentum/DHS S&T Lorton"
click at [485, 272] on input "Amentum/DHS S&T" at bounding box center [469, 280] width 132 height 17
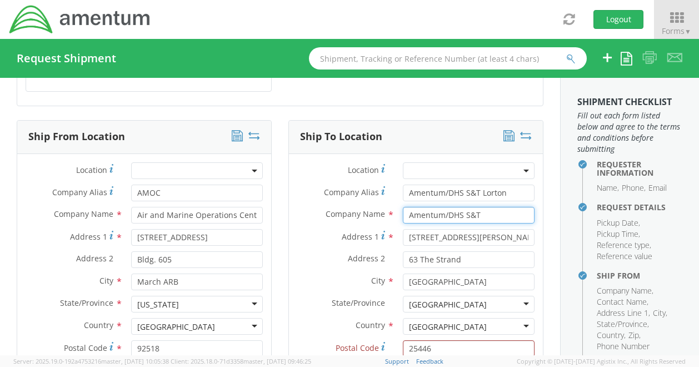
scroll to position [598, 0]
type input "Amentum/DHS S&T"
click at [460, 229] on input "33 J. Christopher Stevens Way" at bounding box center [469, 237] width 132 height 17
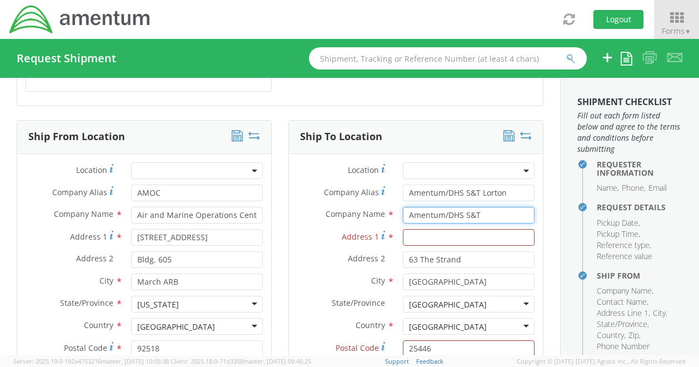
click at [502, 207] on input "Amentum/DHS S&T" at bounding box center [469, 215] width 132 height 17
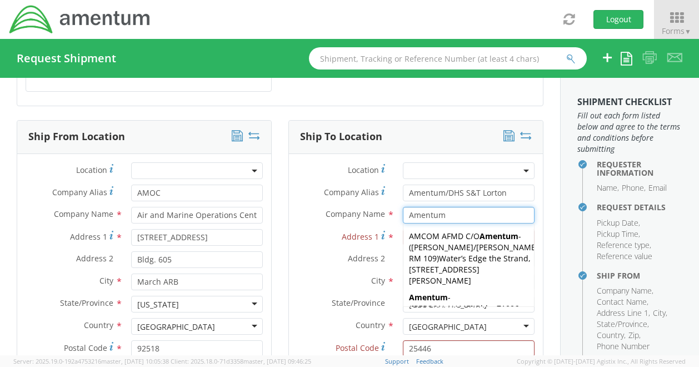
type input "Amentum"
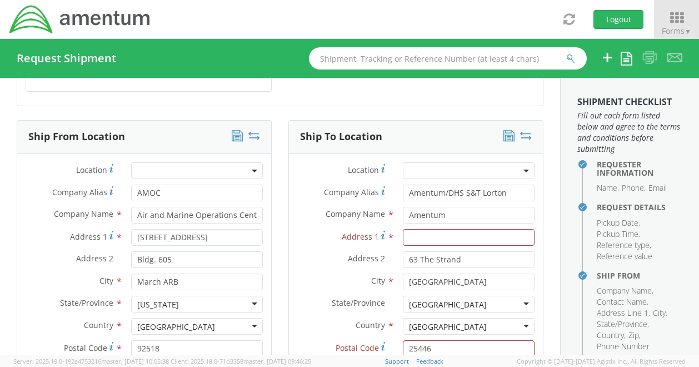
click at [306, 251] on div "Address 2 * 63 The Strand" at bounding box center [416, 262] width 254 height 22
click at [454, 229] on input "Address 1 *" at bounding box center [469, 237] width 132 height 17
click at [44, 251] on div "Address 2 * Bldg. 605" at bounding box center [144, 259] width 254 height 17
click at [413, 229] on input "Address 1 *" at bounding box center [469, 237] width 132 height 17
paste input "[STREET_ADDRESS]"
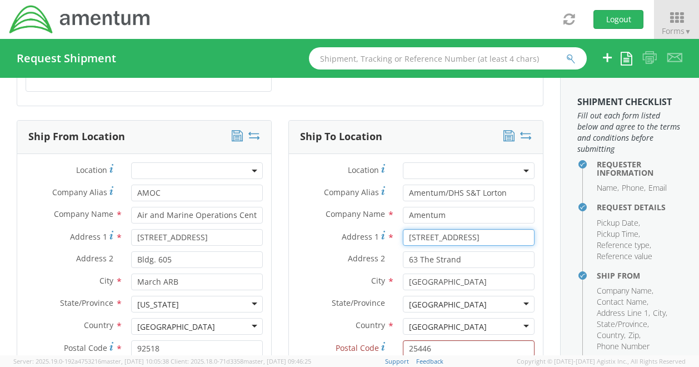
type input "[STREET_ADDRESS]"
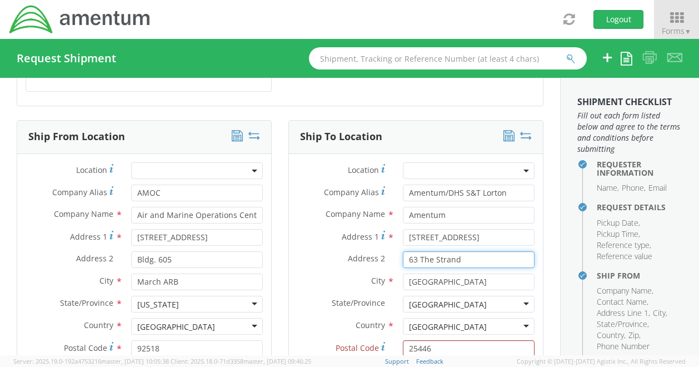
drag, startPoint x: 471, startPoint y: 183, endPoint x: 388, endPoint y: 173, distance: 83.4
click at [388, 173] on div "Location * Company Alias * Amentum/DHS S&T Lorton Company Name * Amentum Amentu…" at bounding box center [416, 317] width 254 height 310
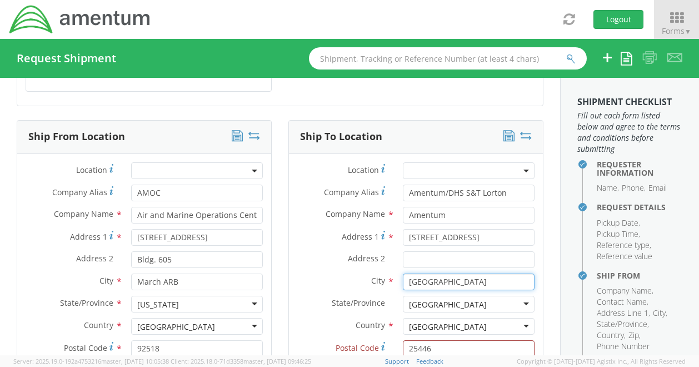
drag, startPoint x: 481, startPoint y: 204, endPoint x: 346, endPoint y: 197, distance: 135.2
drag, startPoint x: 346, startPoint y: 197, endPoint x: 467, endPoint y: 203, distance: 121.3
click at [467, 273] on input "Summit Point" at bounding box center [469, 281] width 132 height 17
type input "S"
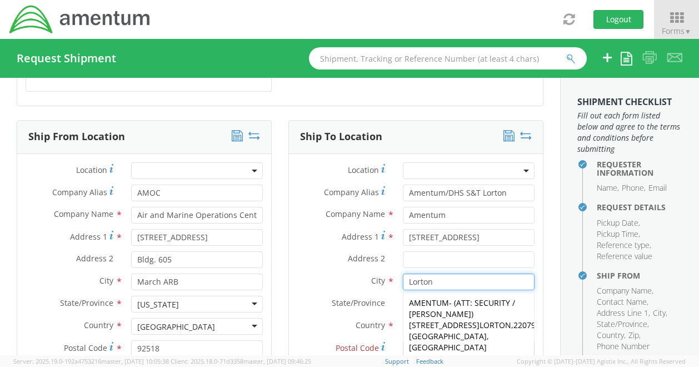
type input "Lorton"
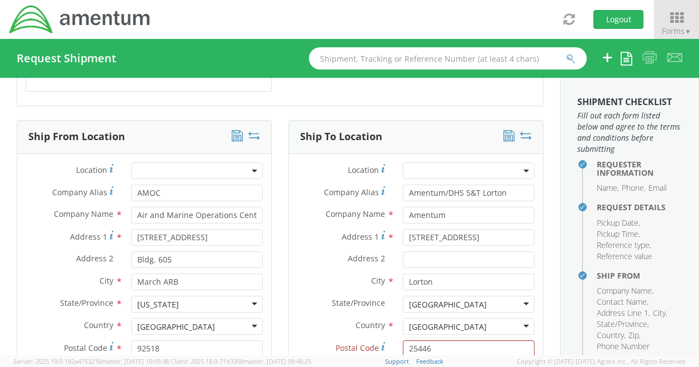
click at [307, 296] on div "State/Province * Queensland Queensland Australian Capital Territory Jervis Bay …" at bounding box center [416, 307] width 254 height 22
click at [427, 273] on input "Lorton" at bounding box center [469, 281] width 132 height 17
click at [444, 299] on div "Queensland" at bounding box center [448, 304] width 78 height 11
drag, startPoint x: 459, startPoint y: 228, endPoint x: 389, endPoint y: 221, distance: 69.8
click at [394, 296] on div "Queensland Queensland Australian Capital Territory Jervis Bay Territory New Sou…" at bounding box center [468, 304] width 148 height 17
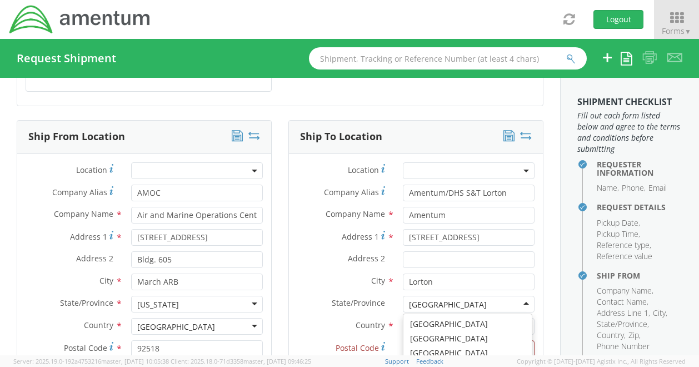
click at [459, 296] on div "Queensland" at bounding box center [469, 304] width 132 height 17
type input "v"
click at [302, 296] on label "State/Province *" at bounding box center [342, 303] width 106 height 14
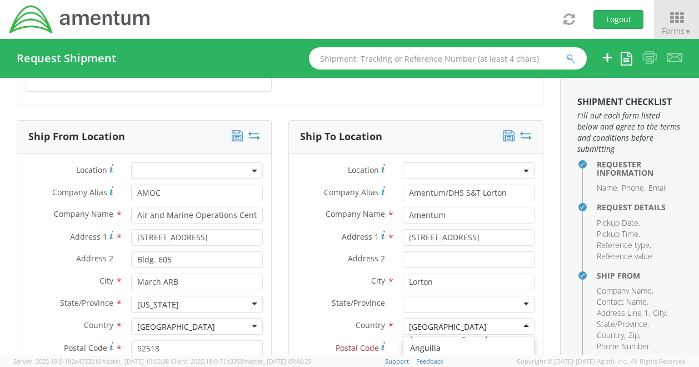
click at [520, 318] on div "[GEOGRAPHIC_DATA]" at bounding box center [469, 326] width 132 height 17
type input "unit"
click at [440, 296] on div at bounding box center [469, 304] width 132 height 17
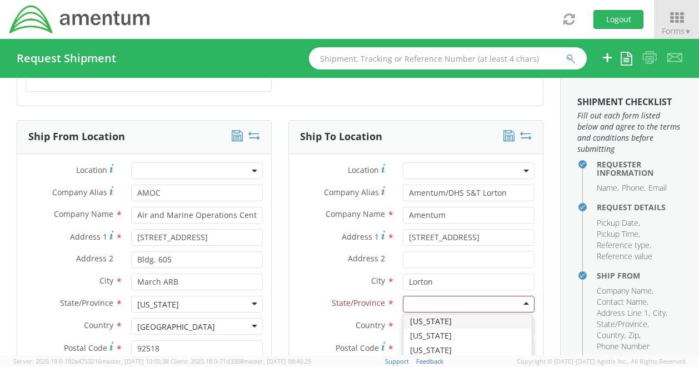
type input "v"
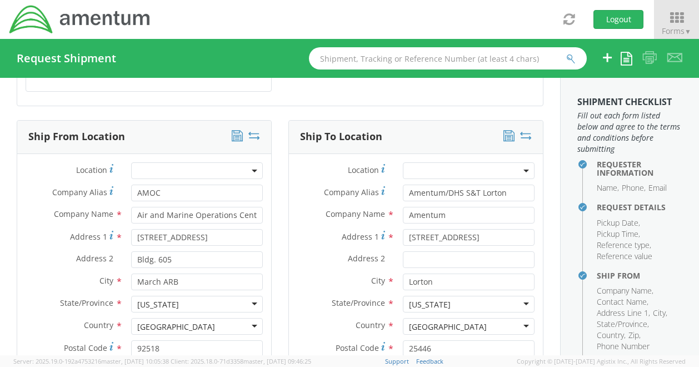
scroll to position [0, 0]
click at [37, 318] on div "Country * United States United States Afghanistan Albania Algeria American Samo…" at bounding box center [144, 329] width 254 height 22
click at [453, 340] on input "25446" at bounding box center [469, 348] width 132 height 17
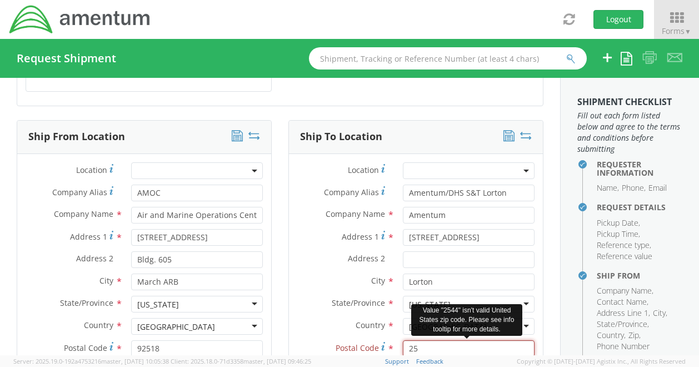
type input "2"
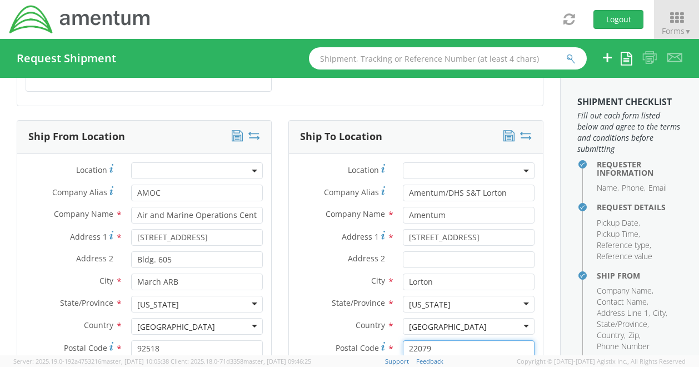
type input "22079"
drag, startPoint x: 474, startPoint y: 296, endPoint x: 424, endPoint y: 297, distance: 49.4
drag, startPoint x: 424, startPoint y: 297, endPoint x: 491, endPoint y: 301, distance: 66.8
click at [491, 362] on input "Attn: Cullen Koons" at bounding box center [469, 370] width 132 height 17
type input "Attn: John Herbert"
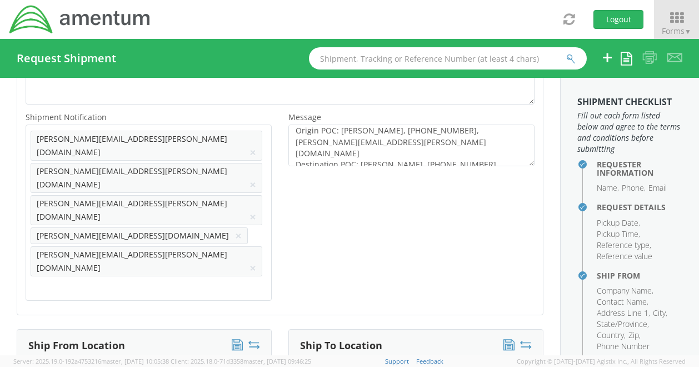
scroll to position [34, 0]
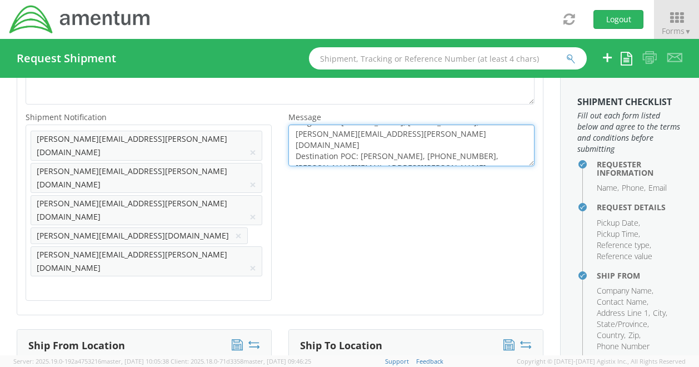
drag, startPoint x: 454, startPoint y: 143, endPoint x: 406, endPoint y: 143, distance: 48.9
click at [406, 143] on textarea "Recommend carrier have a lift gate on their transport vehicle for pickup and de…" at bounding box center [411, 145] width 246 height 42
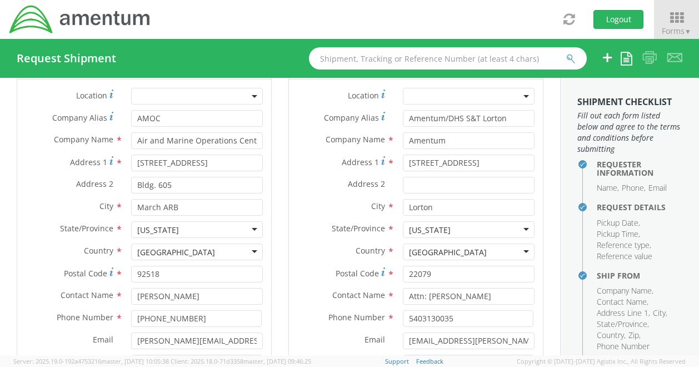
scroll to position [671, 0]
click at [462, 311] on input "5403130035" at bounding box center [468, 319] width 131 height 17
drag, startPoint x: 454, startPoint y: 241, endPoint x: 356, endPoint y: 243, distance: 98.9
click at [356, 311] on div "Phone Number * 5403130035" at bounding box center [416, 319] width 254 height 17
paste input "571-331-6347"
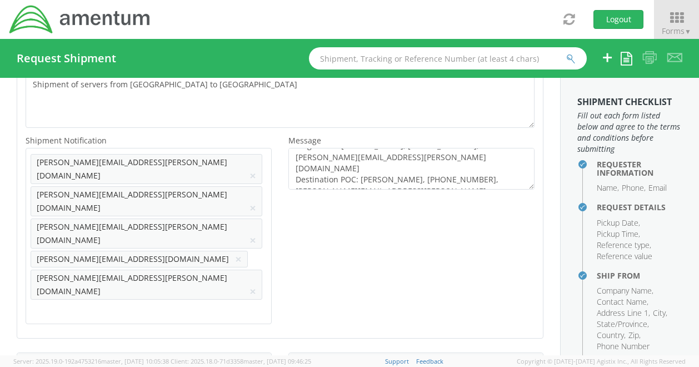
scroll to position [366, 0]
type input "571-331-6347"
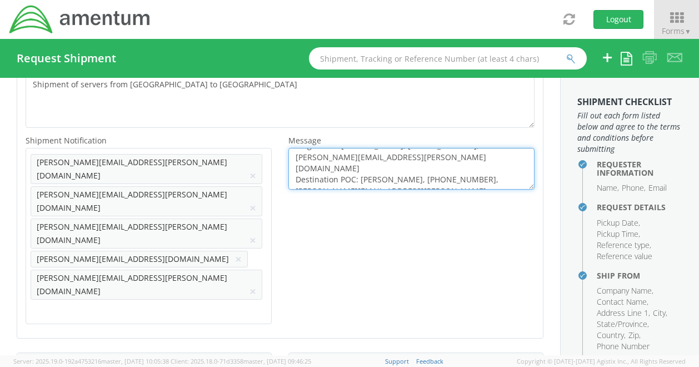
drag, startPoint x: 396, startPoint y: 183, endPoint x: 272, endPoint y: 176, distance: 123.6
click at [272, 176] on div "Shipment Notification * Add email addresses separated by comma john.herbert@ass…" at bounding box center [280, 231] width 526 height 196
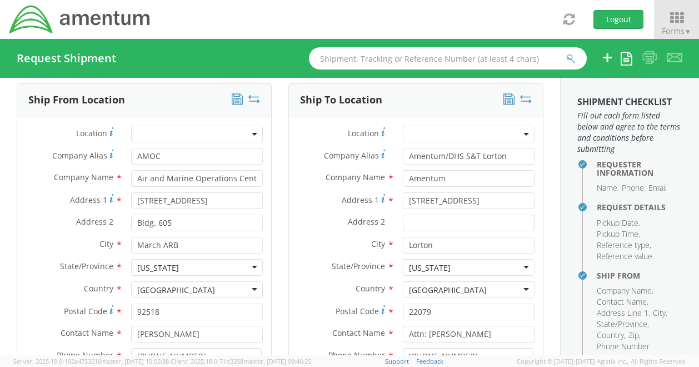
scroll to position [688, 0]
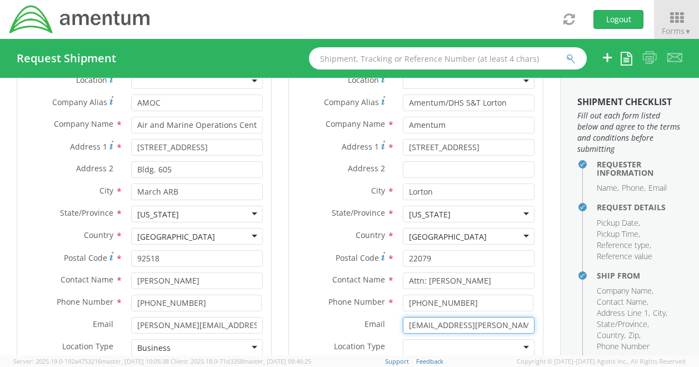
click at [434, 317] on input "cullen.koons@amentum.com" at bounding box center [469, 325] width 132 height 17
paste input "john.herbert@ew1025.com"
type input "john.herbert@ew1025.com"
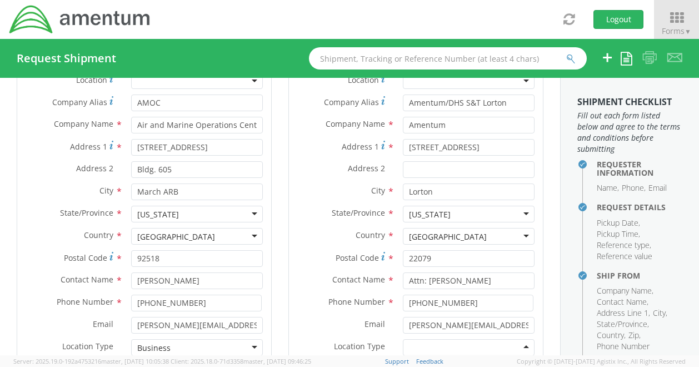
click at [484, 339] on div at bounding box center [469, 347] width 132 height 17
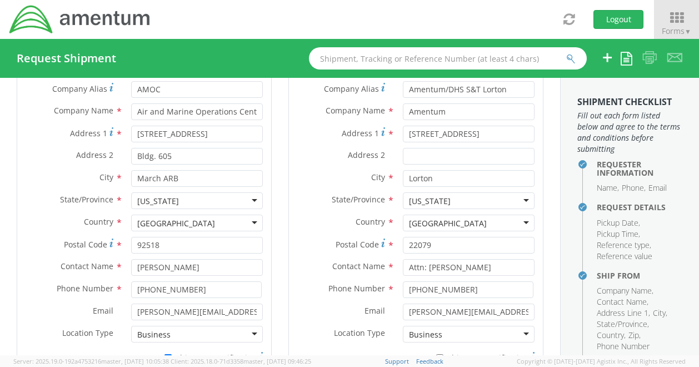
scroll to position [704, 0]
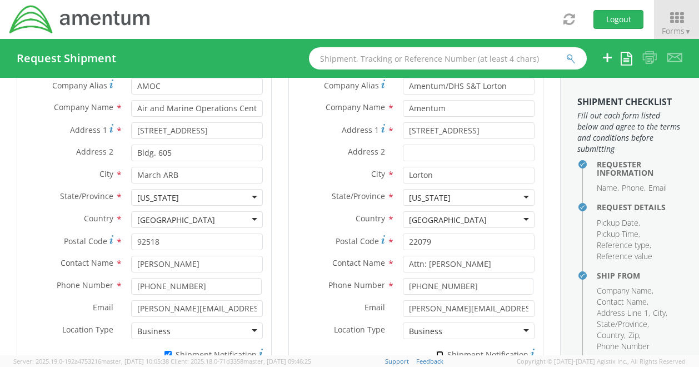
click at [437, 351] on input "* Shipment Notification" at bounding box center [439, 354] width 7 height 7
checkbox input "true"
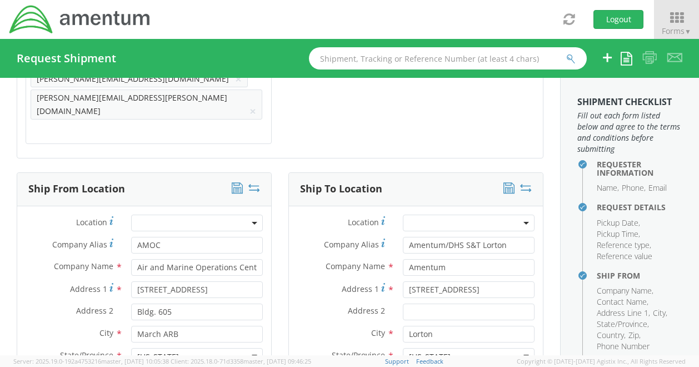
scroll to position [544, 0]
click at [503, 183] on icon at bounding box center [508, 188] width 11 height 11
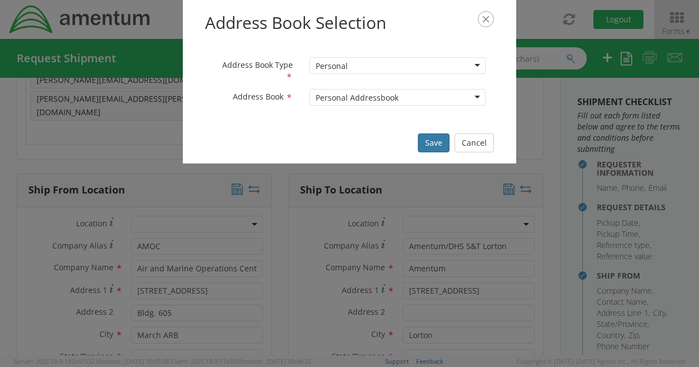
click at [436, 146] on button "Save" at bounding box center [434, 142] width 32 height 19
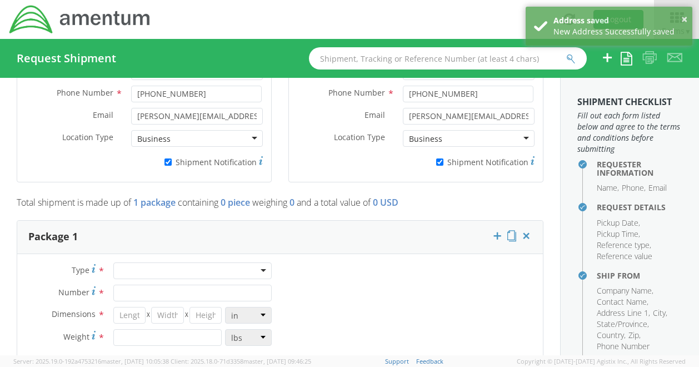
scroll to position [897, 0]
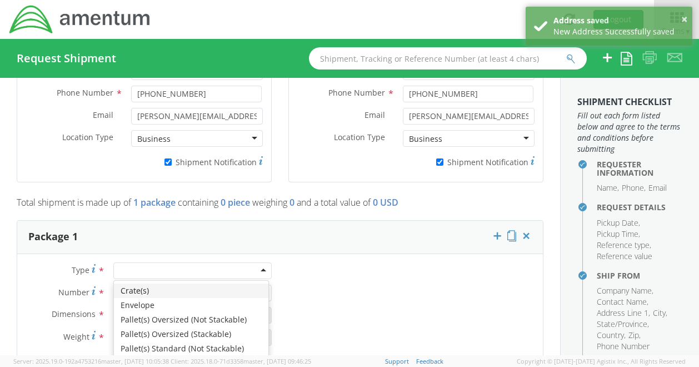
click at [258, 262] on div at bounding box center [192, 270] width 158 height 17
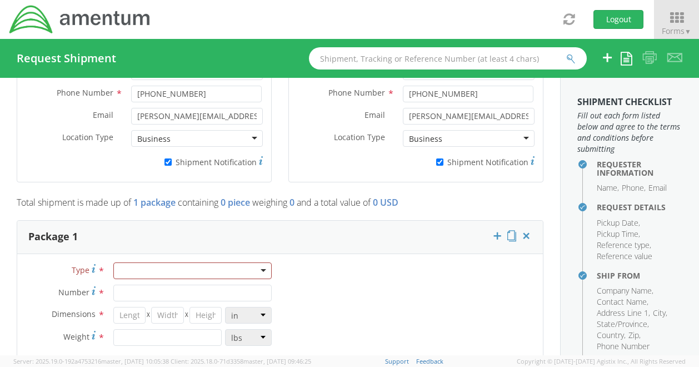
click at [42, 262] on div "Type * Crate(s) Envelope Pallet(s) Oversized (Not Stackable) Pallet(s) Oversize…" at bounding box center [148, 309] width 263 height 94
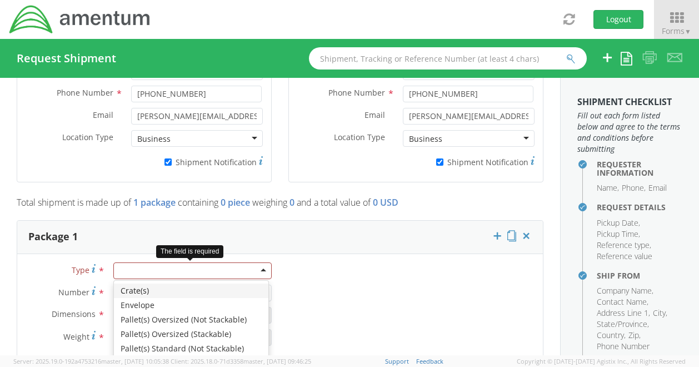
click at [262, 262] on div at bounding box center [192, 270] width 158 height 17
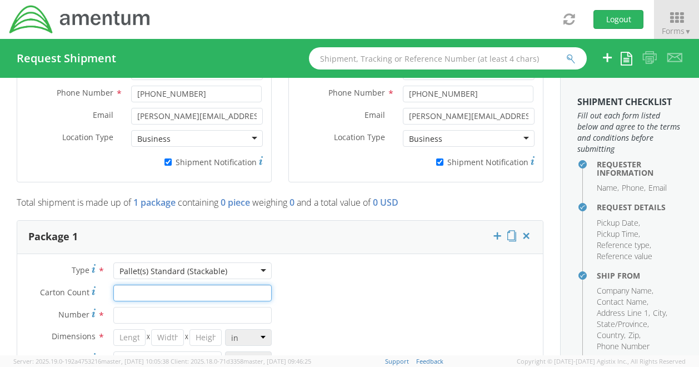
click at [163, 284] on input "Carton Count *" at bounding box center [192, 292] width 158 height 17
type input "1"
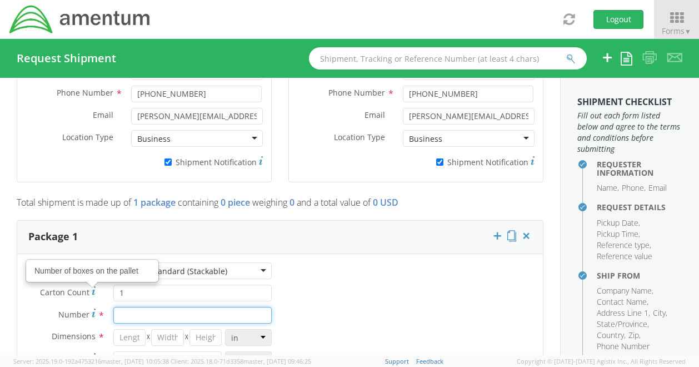
click at [121, 307] on input "Number *" at bounding box center [192, 315] width 158 height 17
type input "1"
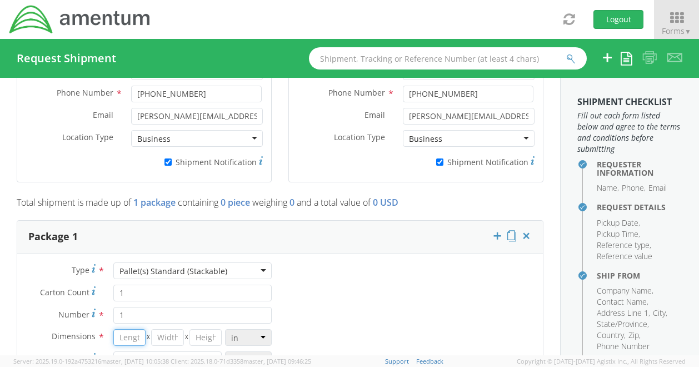
click at [128, 329] on input "number" at bounding box center [129, 337] width 33 height 17
click at [47, 329] on label "Dimensions *" at bounding box center [61, 336] width 88 height 14
click at [121, 329] on input "number" at bounding box center [129, 337] width 33 height 17
type input "4324"
click at [197, 329] on input "number" at bounding box center [205, 337] width 33 height 17
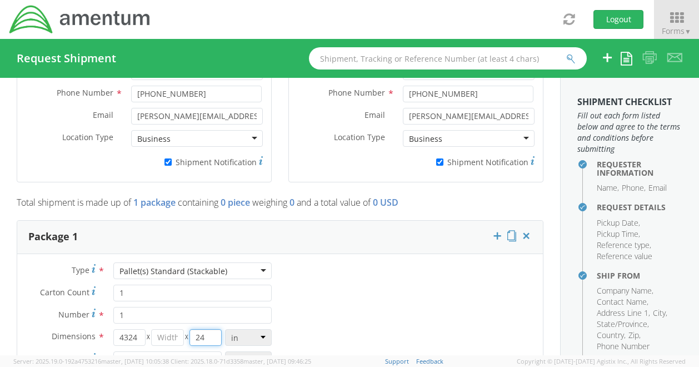
type input "24"
click at [163, 329] on input "number" at bounding box center [167, 337] width 33 height 17
type input "29.5"
click at [139, 329] on input "4324" at bounding box center [129, 337] width 33 height 17
type input "43"
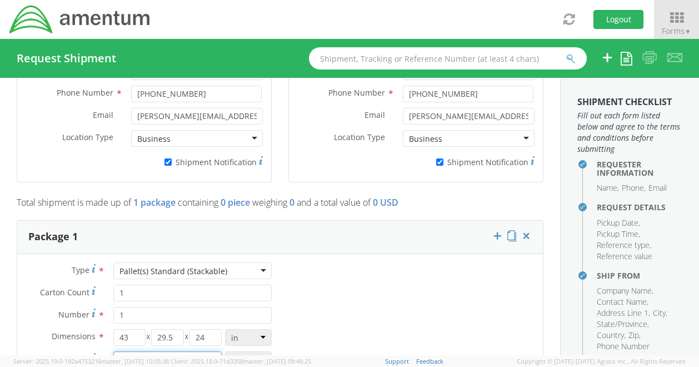
click at [138, 351] on input "number" at bounding box center [167, 359] width 109 height 17
type input "130"
click at [462, 262] on div "Type * Pallet(s) Standard (Stackable) Pallet(s) Standard (Stackable) Crate(s) E…" at bounding box center [280, 350] width 526 height 176
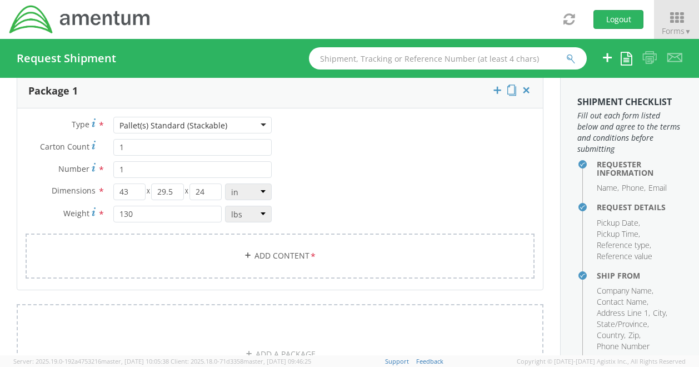
scroll to position [1042, 0]
click at [273, 233] on link "Add Content *" at bounding box center [280, 255] width 509 height 45
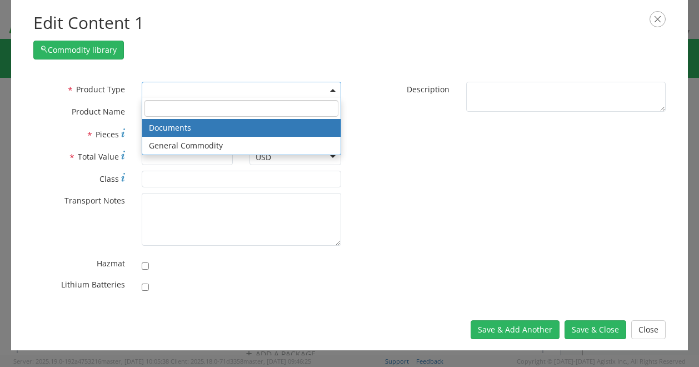
click at [274, 85] on span at bounding box center [241, 90] width 199 height 17
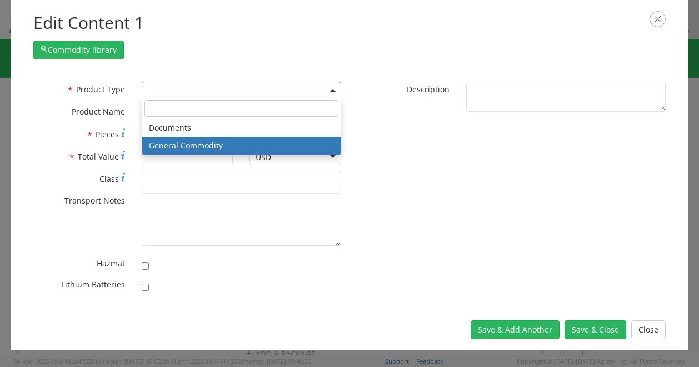
select select "COMMODITY"
type input "General Commodity"
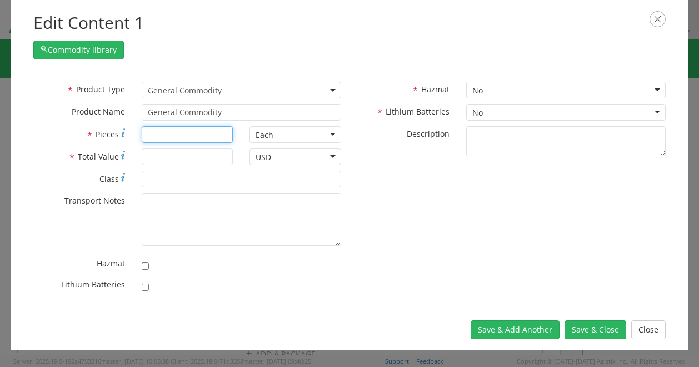
click at [177, 133] on input "* Pieces" at bounding box center [188, 134] width 92 height 17
type input "1"
click at [186, 154] on input "* Total Value" at bounding box center [188, 156] width 92 height 17
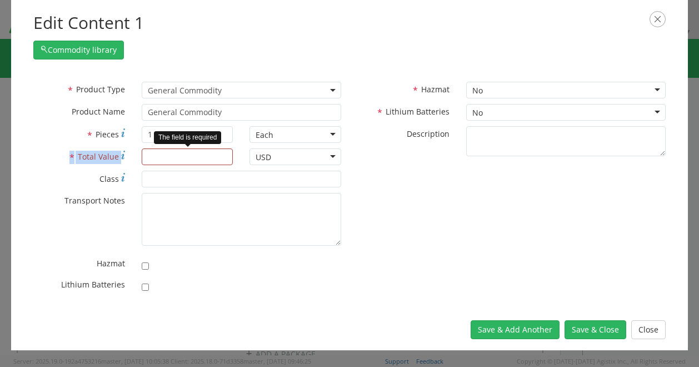
drag, startPoint x: 46, startPoint y: 157, endPoint x: 219, endPoint y: 153, distance: 173.4
click at [219, 153] on div "* Total Value The field is required" at bounding box center [133, 156] width 216 height 17
click at [219, 153] on input "* Total Value" at bounding box center [188, 156] width 92 height 17
paste input "$71,918.74"
click at [153, 156] on input "$71,918.74" at bounding box center [188, 156] width 92 height 17
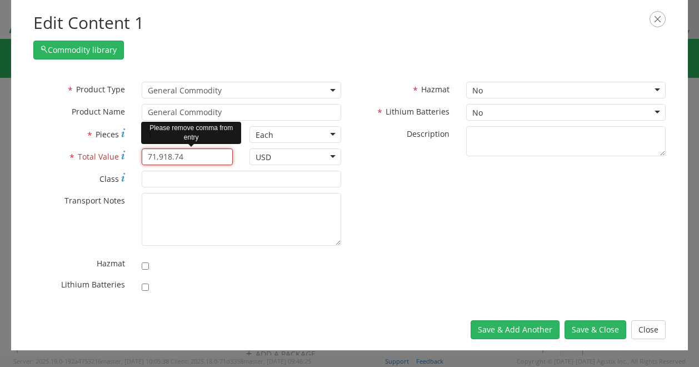
click at [159, 156] on input "71,918.74" at bounding box center [188, 156] width 92 height 17
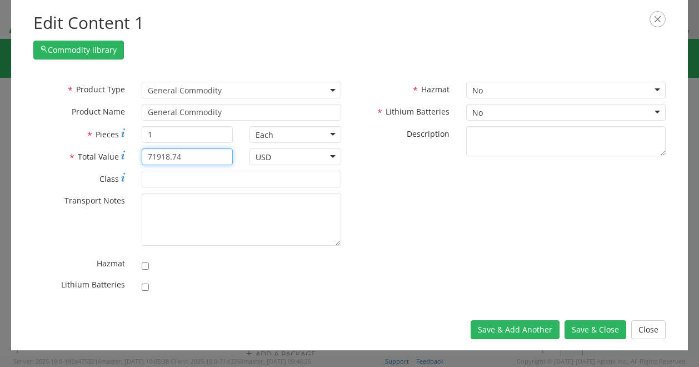
type input "71918.74"
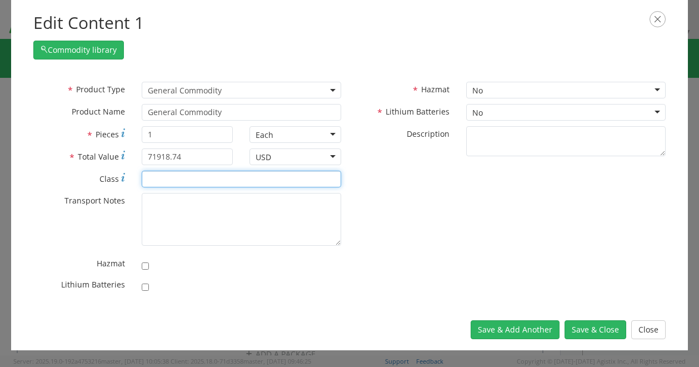
click at [203, 171] on input "* Class" at bounding box center [241, 179] width 199 height 17
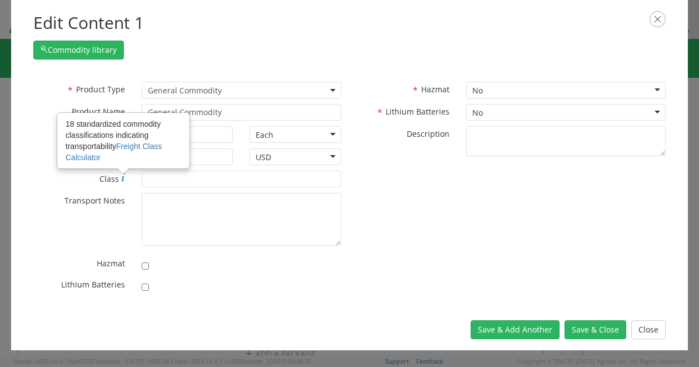
click at [120, 178] on label "* Class 18 standardized commodity classifications indicating transportability F…" at bounding box center [79, 178] width 108 height 14
click at [142, 178] on input "* Class 18 standardized commodity classifications indicating transportability F…" at bounding box center [241, 179] width 199 height 17
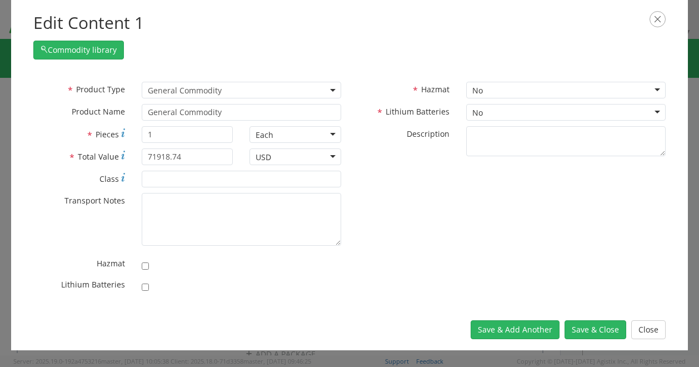
click at [56, 211] on div "* Transport Notes" at bounding box center [187, 219] width 324 height 53
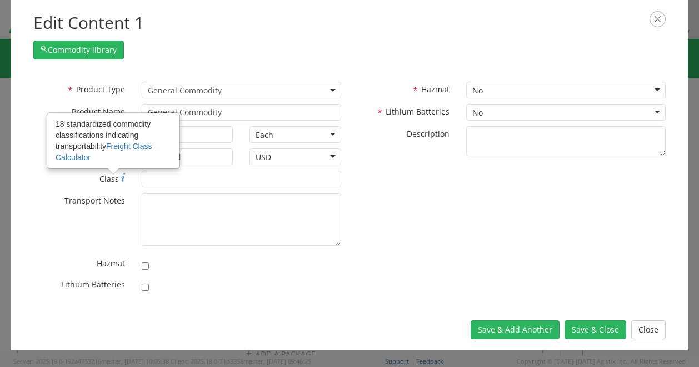
click at [117, 181] on span "Class" at bounding box center [108, 178] width 19 height 11
click at [142, 181] on input "* Class 18 standardized commodity classifications indicating transportability F…" at bounding box center [241, 179] width 199 height 17
drag, startPoint x: 113, startPoint y: 231, endPoint x: 122, endPoint y: 177, distance: 54.6
click at [122, 177] on div "* Product Type Documents General Commodity General Commodity * Product Name Gen…" at bounding box center [187, 190] width 324 height 216
click at [122, 177] on icon at bounding box center [123, 177] width 4 height 9
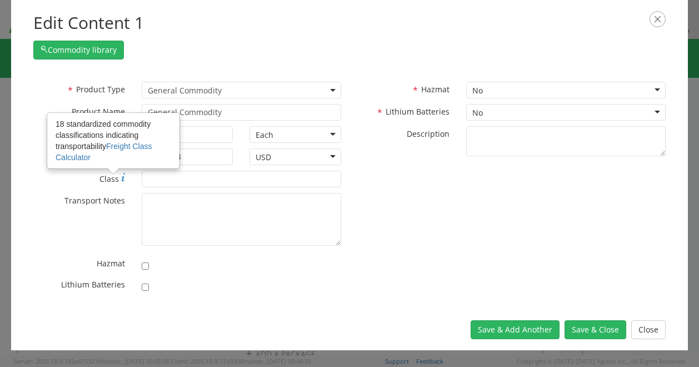
click at [122, 177] on use at bounding box center [123, 177] width 4 height 8
click at [142, 177] on input "* Class 18 standardized commodity classifications indicating transportability F…" at bounding box center [241, 179] width 199 height 17
click at [119, 149] on link "Freight Class Calculator" at bounding box center [104, 152] width 97 height 20
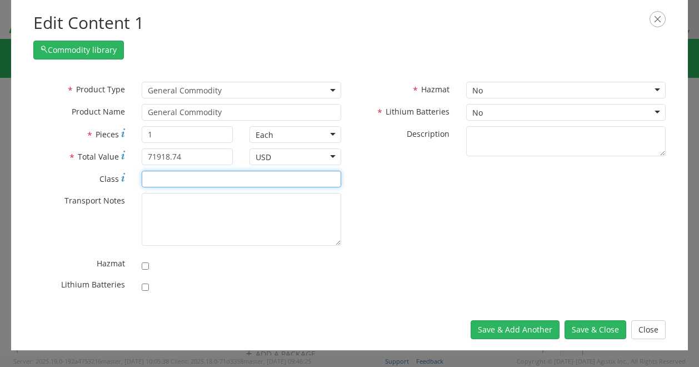
click at [157, 186] on input "* Class" at bounding box center [241, 179] width 199 height 17
type input "125"
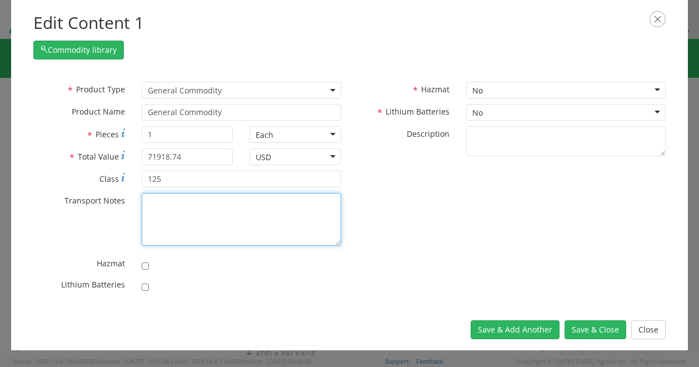
click at [191, 208] on textarea "* Transport Notes" at bounding box center [241, 219] width 199 height 53
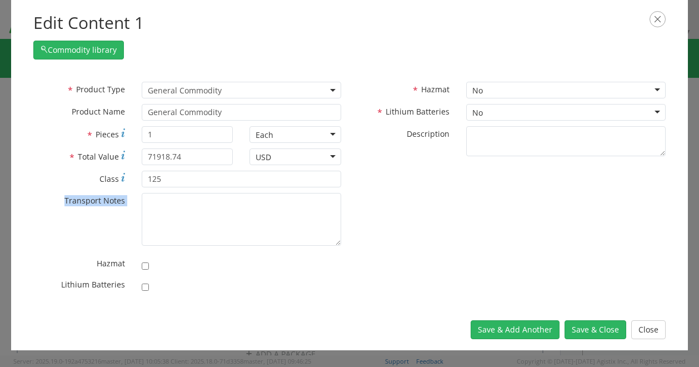
drag, startPoint x: 53, startPoint y: 216, endPoint x: 210, endPoint y: 214, distance: 156.7
click at [210, 214] on div "* Transport Notes" at bounding box center [187, 219] width 324 height 53
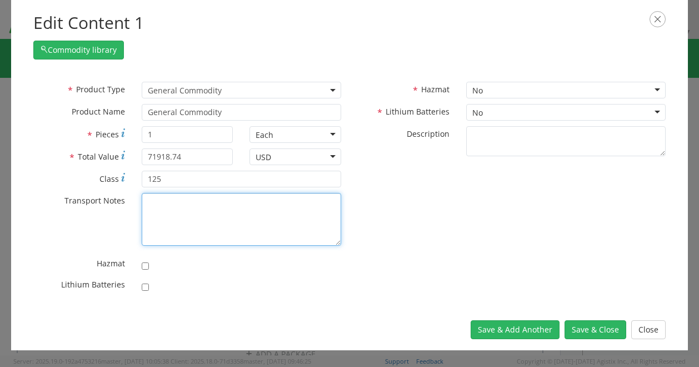
click at [210, 214] on textarea "* Transport Notes" at bounding box center [241, 219] width 199 height 53
paste textarea "Recommend request carrier have a lift gate on their transport vehicle for picku…"
click at [226, 200] on textarea "Recommend request carrier have a lift gate on their transport vehicle for picku…" at bounding box center [241, 219] width 199 height 53
click at [246, 214] on textarea "Recommend carrier have a lift gate on their transport vehicle for pickup." at bounding box center [241, 219] width 199 height 53
type textarea "Recommend carrier have a lift gate on their transport vehicle for pickup and de…"
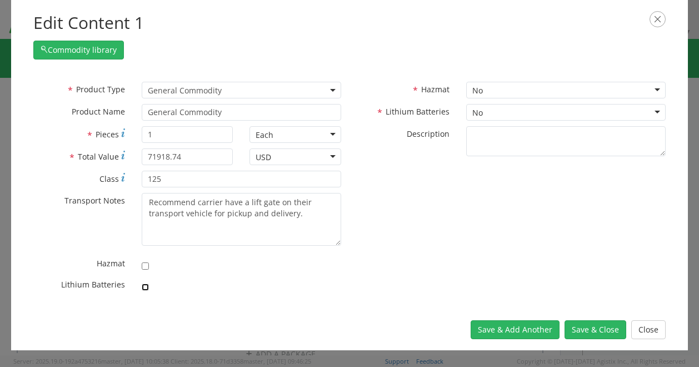
click at [144, 287] on input "checkbox" at bounding box center [145, 286] width 7 height 7
checkbox input "true"
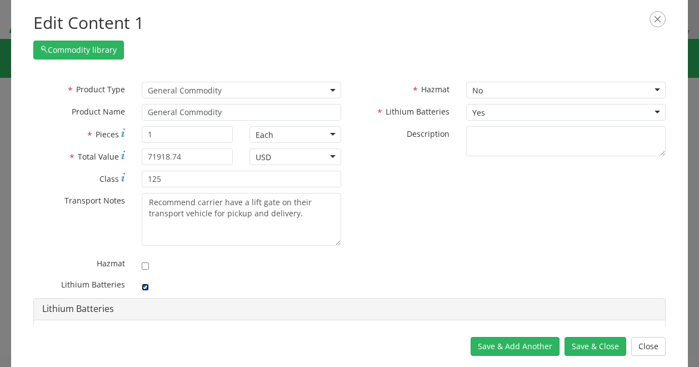
scroll to position [109, 0]
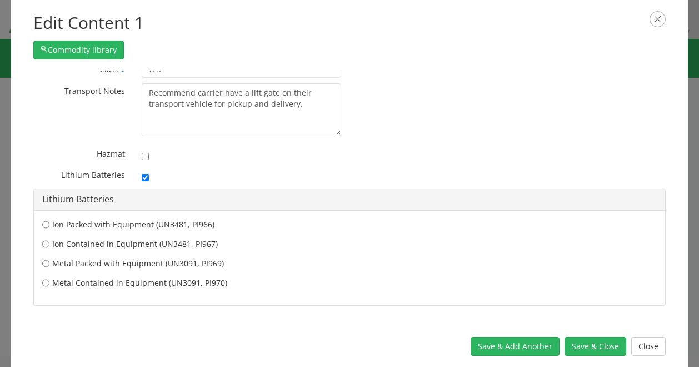
click at [29, 252] on div "* Product Type Documents General Commodity General Commodity * Product Name Gen…" at bounding box center [349, 198] width 677 height 255
click at [47, 242] on input "Ion Contained in Equipment (UN3481, PI967)" at bounding box center [45, 243] width 7 height 11
radio input "true"
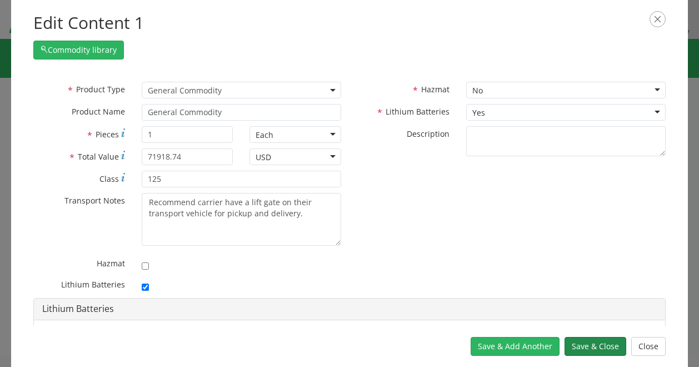
click at [583, 349] on button "Save & Close" at bounding box center [595, 346] width 62 height 19
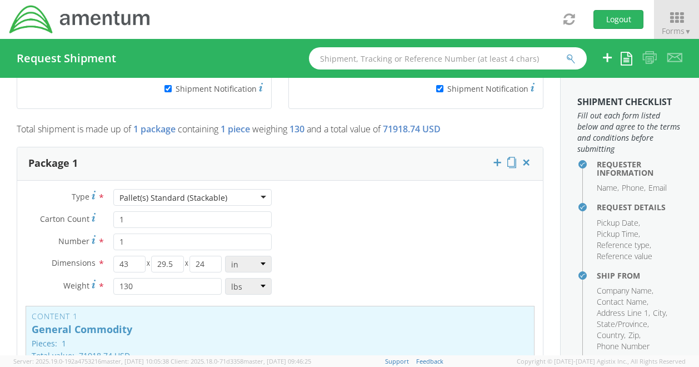
scroll to position [952, 0]
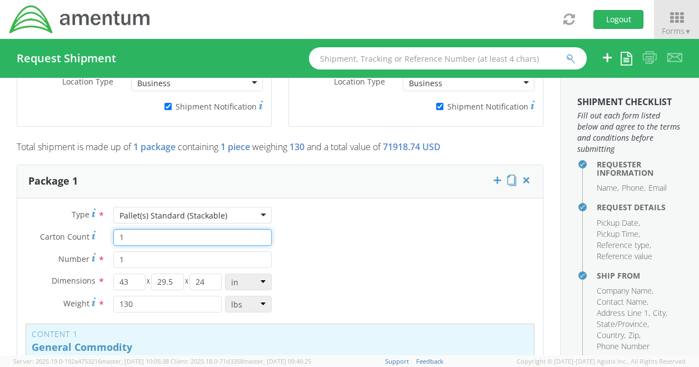
click at [141, 229] on input "1" at bounding box center [192, 237] width 158 height 17
click at [390, 207] on div "Type * Pallet(s) Standard (Stackable) Pallet(s) Standard (Stackable) Crate(s) E…" at bounding box center [280, 328] width 526 height 242
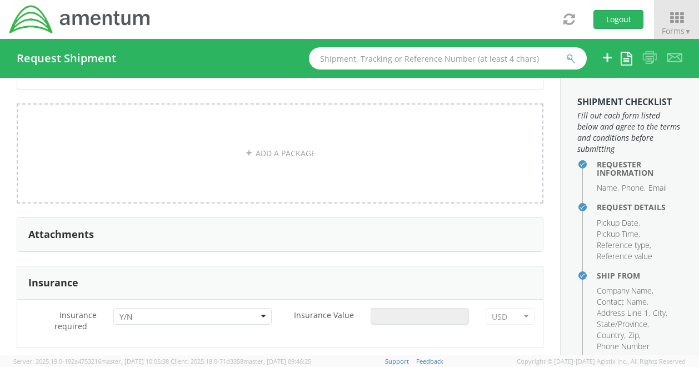
scroll to position [1310, 0]
click at [305, 217] on div "Attachments" at bounding box center [280, 233] width 526 height 33
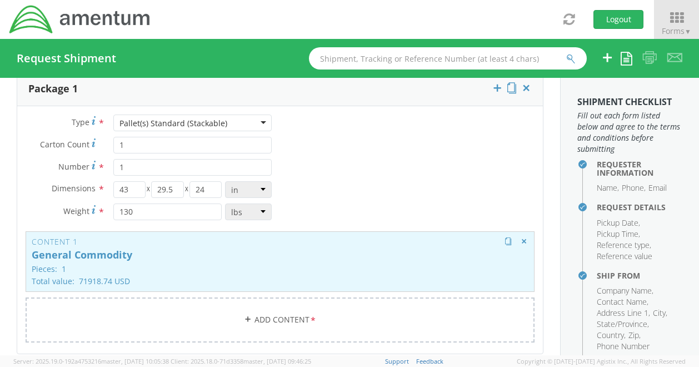
scroll to position [1043, 0]
click at [275, 232] on div "Content 1 General Commodity Pieces: 1 Total value: 71918.74 USD HAZMAT" at bounding box center [280, 262] width 509 height 61
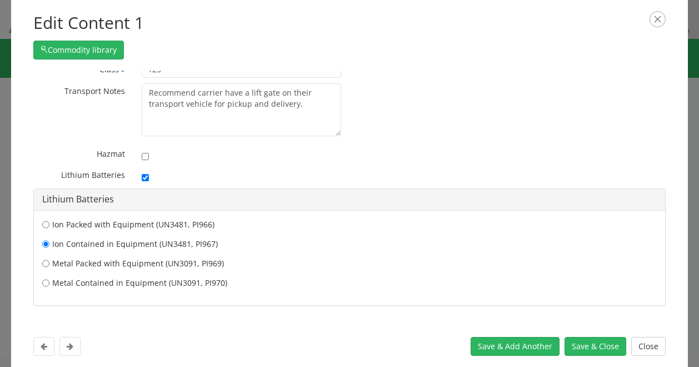
scroll to position [0, 0]
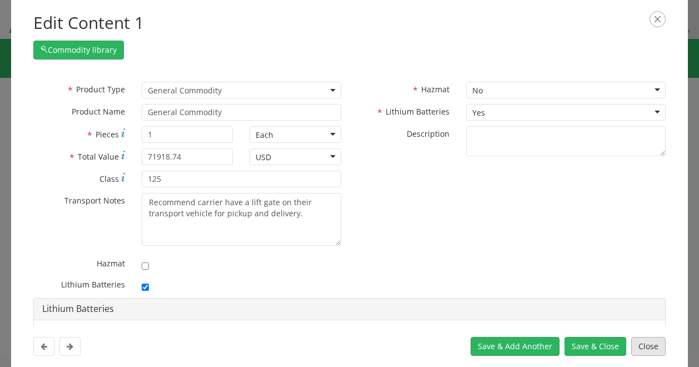
click at [653, 345] on button "Close" at bounding box center [648, 346] width 34 height 19
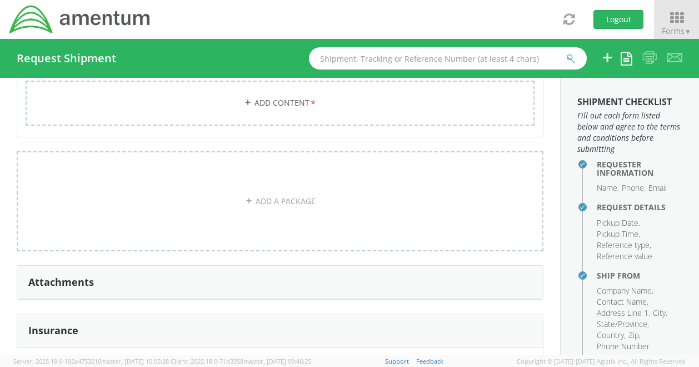
scroll to position [1260, 0]
click at [496, 267] on div "Attachments" at bounding box center [280, 283] width 526 height 33
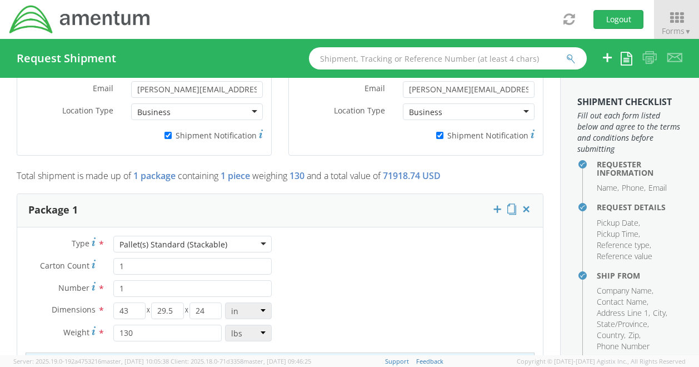
scroll to position [933, 0]
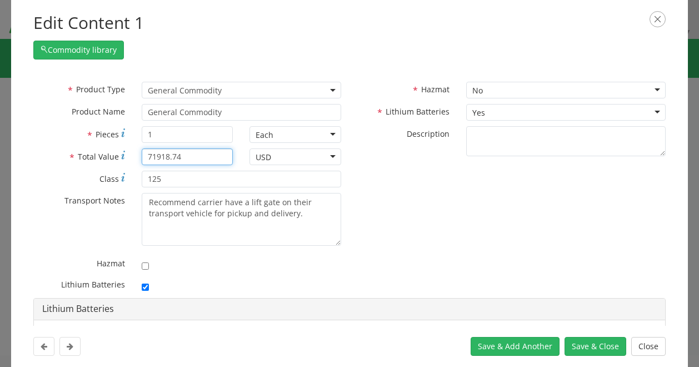
drag, startPoint x: 190, startPoint y: 153, endPoint x: 144, endPoint y: 152, distance: 45.6
click at [144, 152] on input "71918.74" at bounding box center [188, 156] width 92 height 17
click at [647, 339] on button "Close" at bounding box center [648, 346] width 34 height 19
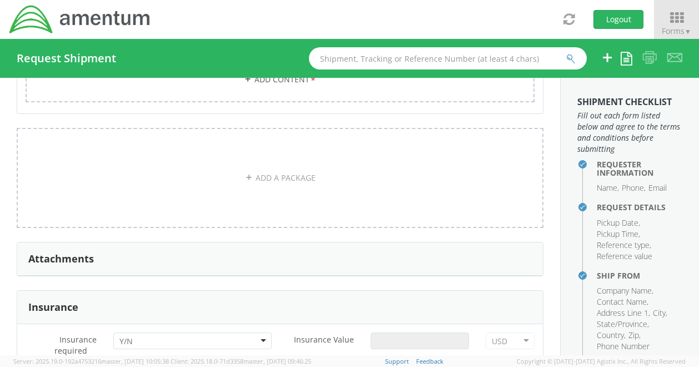
scroll to position [1284, 0]
click at [203, 332] on div at bounding box center [192, 340] width 158 height 17
click at [374, 332] on input "Insurance Value *" at bounding box center [420, 340] width 98 height 17
paste input "71918.74"
type input "71918.74"
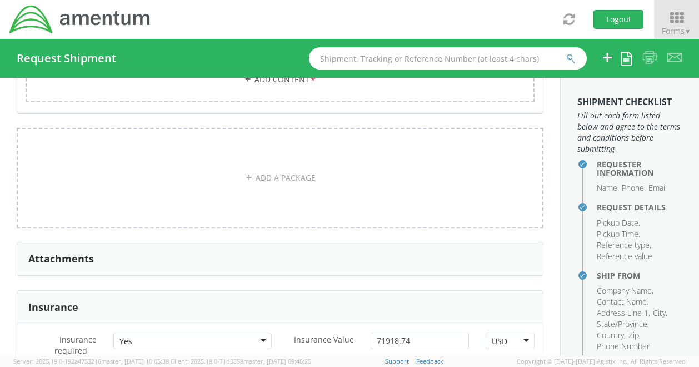
click at [352, 242] on div "Attachments" at bounding box center [280, 258] width 526 height 33
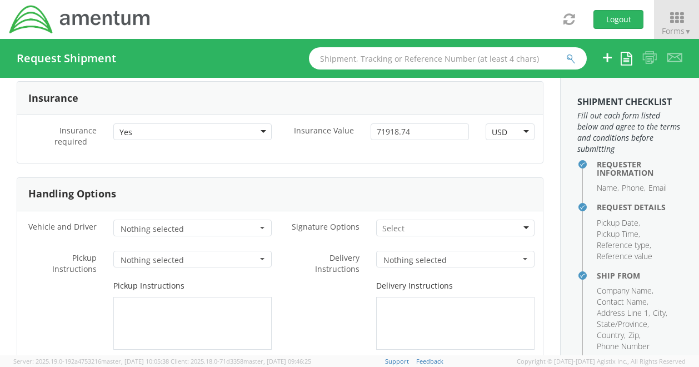
scroll to position [1493, 0]
click at [260, 227] on span "button" at bounding box center [262, 228] width 4 height 2
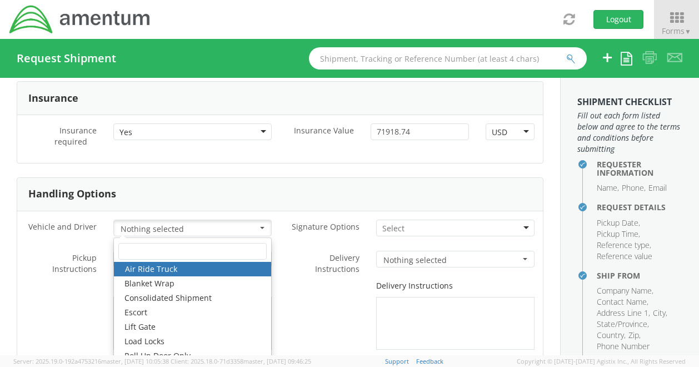
click at [307, 280] on div "Delivery Instructions" at bounding box center [411, 314] width 263 height 69
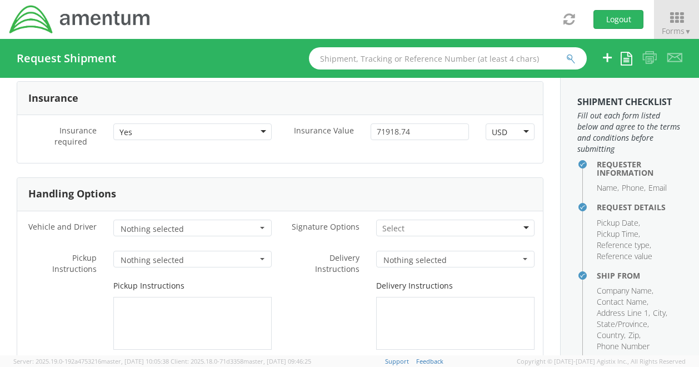
click at [254, 219] on button "Nothing selected" at bounding box center [192, 227] width 158 height 17
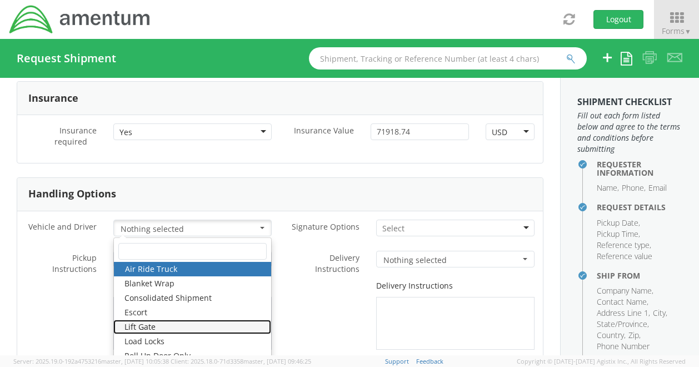
click at [157, 319] on link "Lift Gate" at bounding box center [192, 326] width 158 height 14
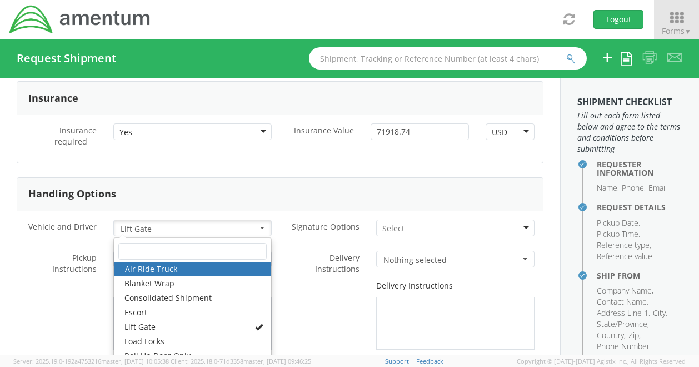
click at [302, 280] on div "Delivery Instructions" at bounding box center [411, 314] width 263 height 69
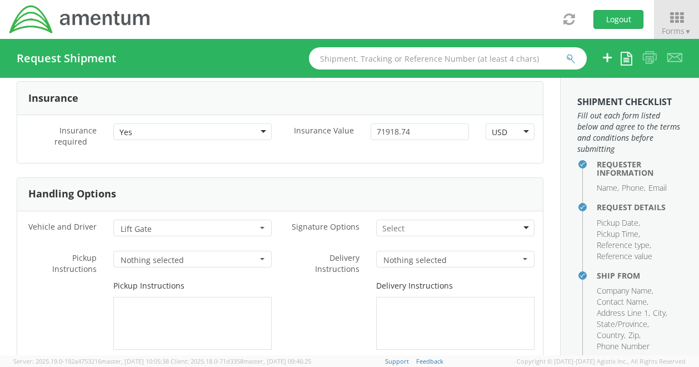
click at [256, 251] on button "Nothing selected" at bounding box center [192, 259] width 158 height 17
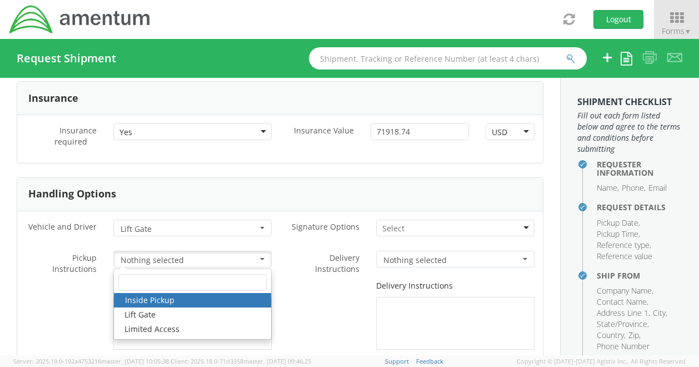
click at [314, 355] on div "* Return label required" at bounding box center [411, 364] width 263 height 18
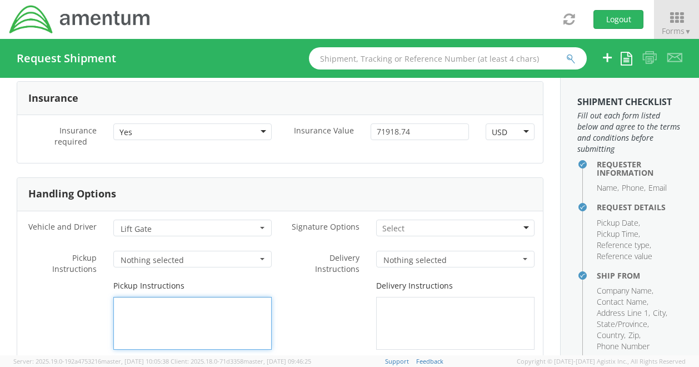
click at [162, 297] on textarea at bounding box center [192, 323] width 158 height 53
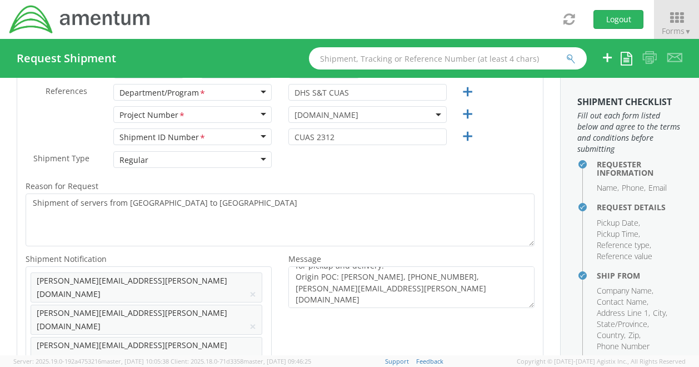
scroll to position [21, 0]
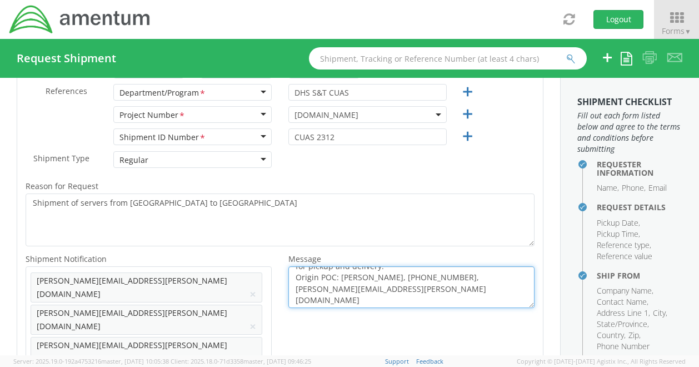
drag, startPoint x: 406, startPoint y: 288, endPoint x: 341, endPoint y: 277, distance: 65.5
click at [338, 276] on textarea "Recommend carrier have a lift gate on their transport vehicle for pickup and de…" at bounding box center [411, 287] width 246 height 42
click at [347, 293] on textarea "Recommend carrier have a lift gate on their transport vehicle for pickup and de…" at bounding box center [411, 287] width 246 height 42
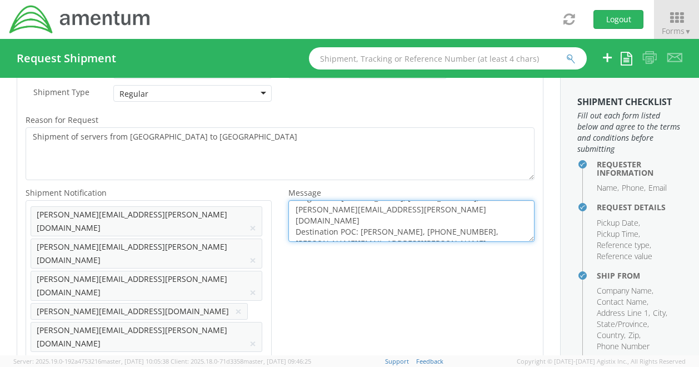
scroll to position [0, 0]
drag, startPoint x: 404, startPoint y: 232, endPoint x: 278, endPoint y: 188, distance: 134.1
click at [280, 188] on div "Message * Recommend carrier have a lift gate on their transport vehicle for pic…" at bounding box center [411, 214] width 263 height 56
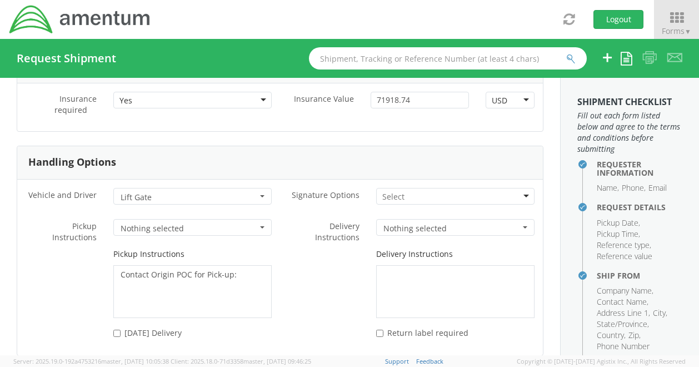
scroll to position [1526, 0]
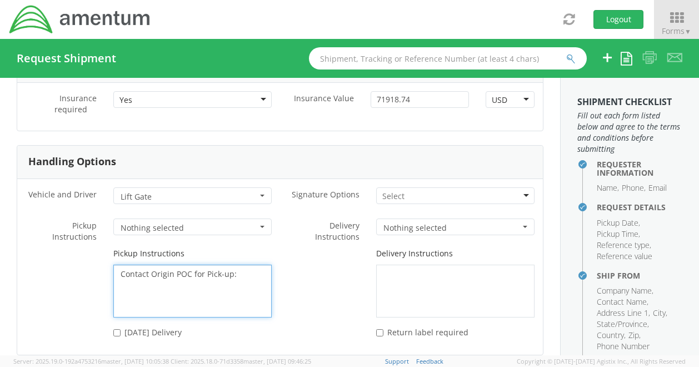
click at [239, 264] on textarea "Contact Origin POC for Pick-up:" at bounding box center [192, 290] width 158 height 53
click at [220, 264] on textarea "Con tact Origin POC for Pick-up:" at bounding box center [192, 290] width 158 height 53
drag, startPoint x: 226, startPoint y: 209, endPoint x: 110, endPoint y: 195, distance: 116.5
click at [110, 248] on div "Pickup Instructions Con tact Origin POC for Pick-up:" at bounding box center [192, 282] width 175 height 69
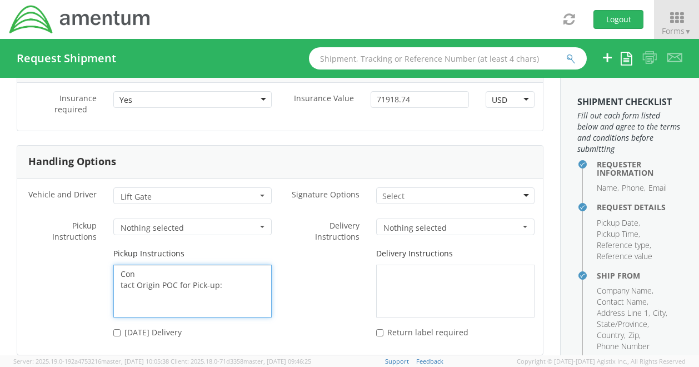
paste textarea "Recommend carrier have a lift gate on their transport vehicle for pickup and de…"
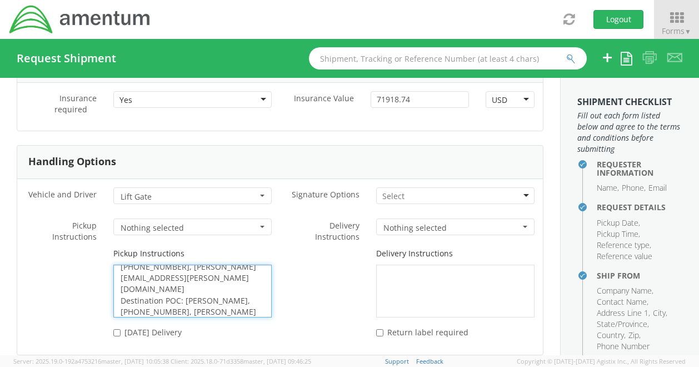
scroll to position [0, 0]
click at [190, 264] on textarea "Recommend carrier have a lift gate on their transport vehicle for pickup and de…" at bounding box center [192, 290] width 158 height 53
click at [162, 264] on textarea "Recommend carrier have a lift gate on their transport vehicle for pickup and de…" at bounding box center [192, 290] width 158 height 53
click at [117, 264] on textarea "Recommend carrier have a lift gate on their transport vehicle for pickup. Origi…" at bounding box center [192, 290] width 158 height 53
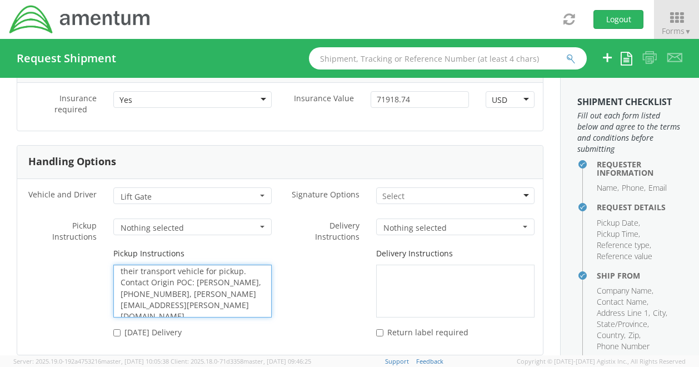
click at [187, 264] on textarea "Recommend carrier have a lift gate on their transport vehicle for pickup. Conta…" at bounding box center [192, 290] width 158 height 53
drag, startPoint x: 221, startPoint y: 227, endPoint x: 109, endPoint y: 162, distance: 129.7
click at [109, 218] on div "* Pickup Instructions Nothing selected Inside Pickup Lift Gate Limited Access N…" at bounding box center [148, 270] width 263 height 104
type textarea "Recommend carrier have a lift gate on their transport vehicle for pickup. Conta…"
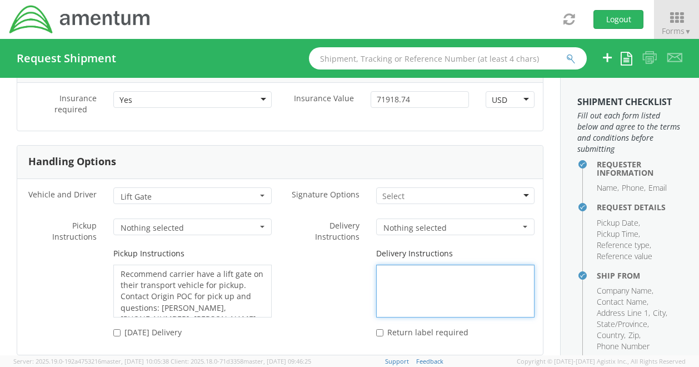
click at [417, 264] on textarea at bounding box center [455, 290] width 158 height 53
paste textarea "Recommend carrier have a lift gate on their transport vehicle for pickup. Conta…"
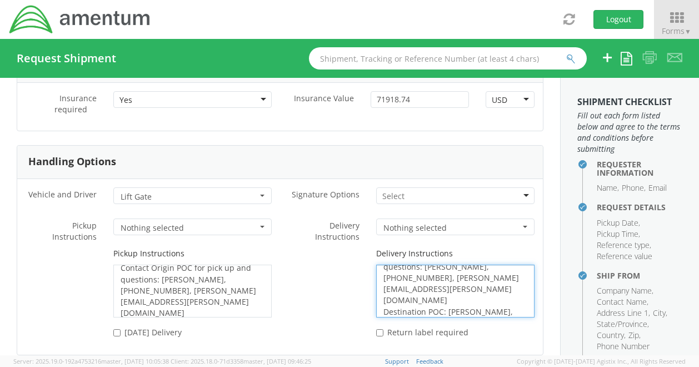
scroll to position [31, 0]
type textarea "Recommend carrier have a lift gate on their transport vehicle for pickup. Conta…"
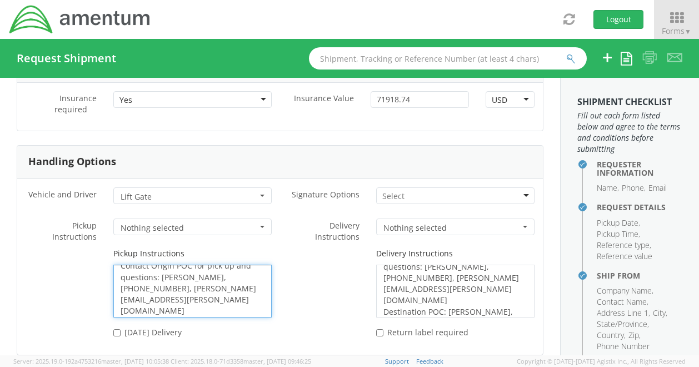
scroll to position [45, 0]
drag, startPoint x: 121, startPoint y: 220, endPoint x: 258, endPoint y: 236, distance: 138.2
click at [258, 264] on textarea "Recommend carrier have a lift gate on their transport vehicle for pickup. Conta…" at bounding box center [192, 290] width 158 height 53
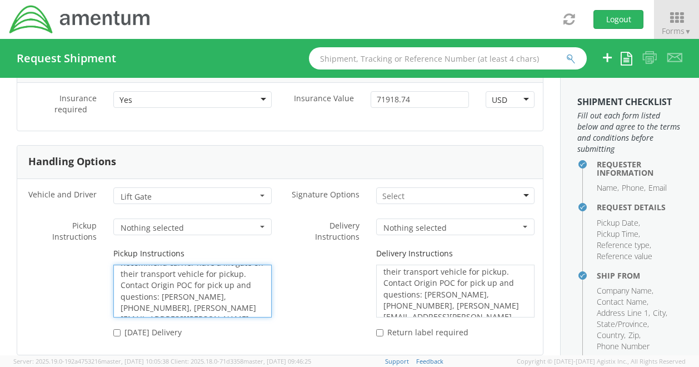
scroll to position [14, 0]
type textarea "Recommend carrier have a lift gate on their transport vehicle for pickup. Conta…"
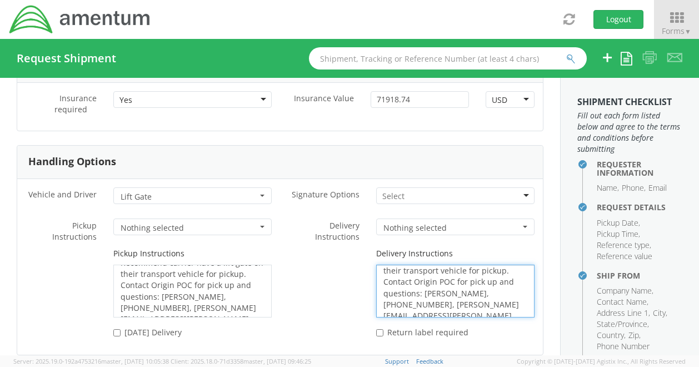
drag, startPoint x: 417, startPoint y: 217, endPoint x: 507, endPoint y: 226, distance: 89.9
click at [507, 264] on textarea "Recommend carrier have a lift gate on their transport vehicle for pickup. Conta…" at bounding box center [455, 290] width 158 height 53
click at [430, 264] on textarea "Recommend carrier have a lift gate on their transport vehicle for pickup. Conta…" at bounding box center [455, 290] width 158 height 53
click at [504, 264] on textarea "Recommend carrier have a lift gate on their transport vehicle for pickup. Conta…" at bounding box center [455, 290] width 158 height 53
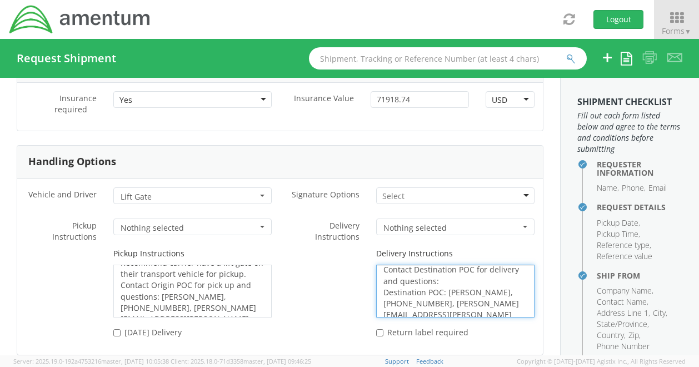
click at [441, 264] on textarea "Recommend carrier have a lift gate on their transport vehicle for pickup. Conta…" at bounding box center [455, 290] width 158 height 53
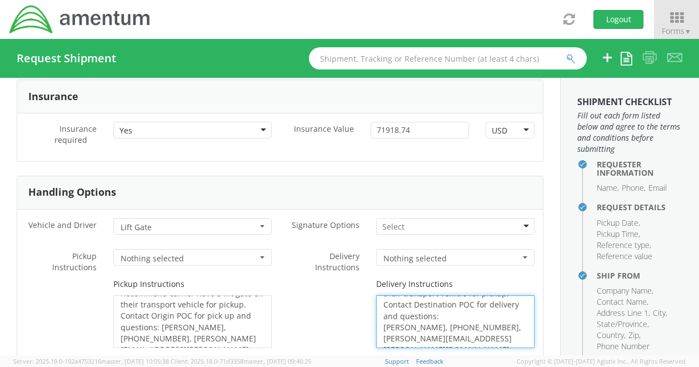
scroll to position [1592, 0]
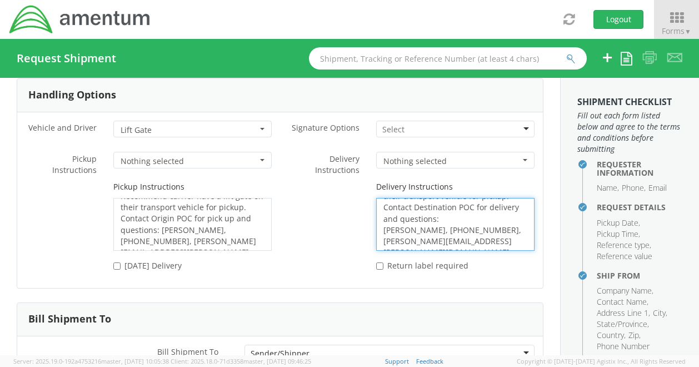
type textarea "Recommend carrier have a lift gate on their transport vehicle for pickup. Conta…"
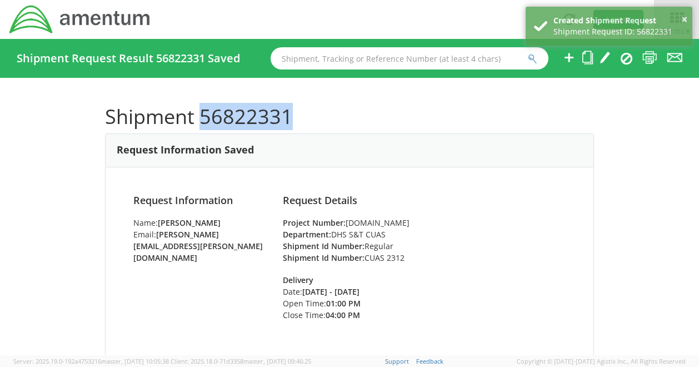
drag, startPoint x: 299, startPoint y: 116, endPoint x: 199, endPoint y: 116, distance: 100.0
click at [199, 116] on h1 "Shipment 56822331" at bounding box center [349, 117] width 489 height 22
copy h1 "56822331"
